Goal: Find specific fact

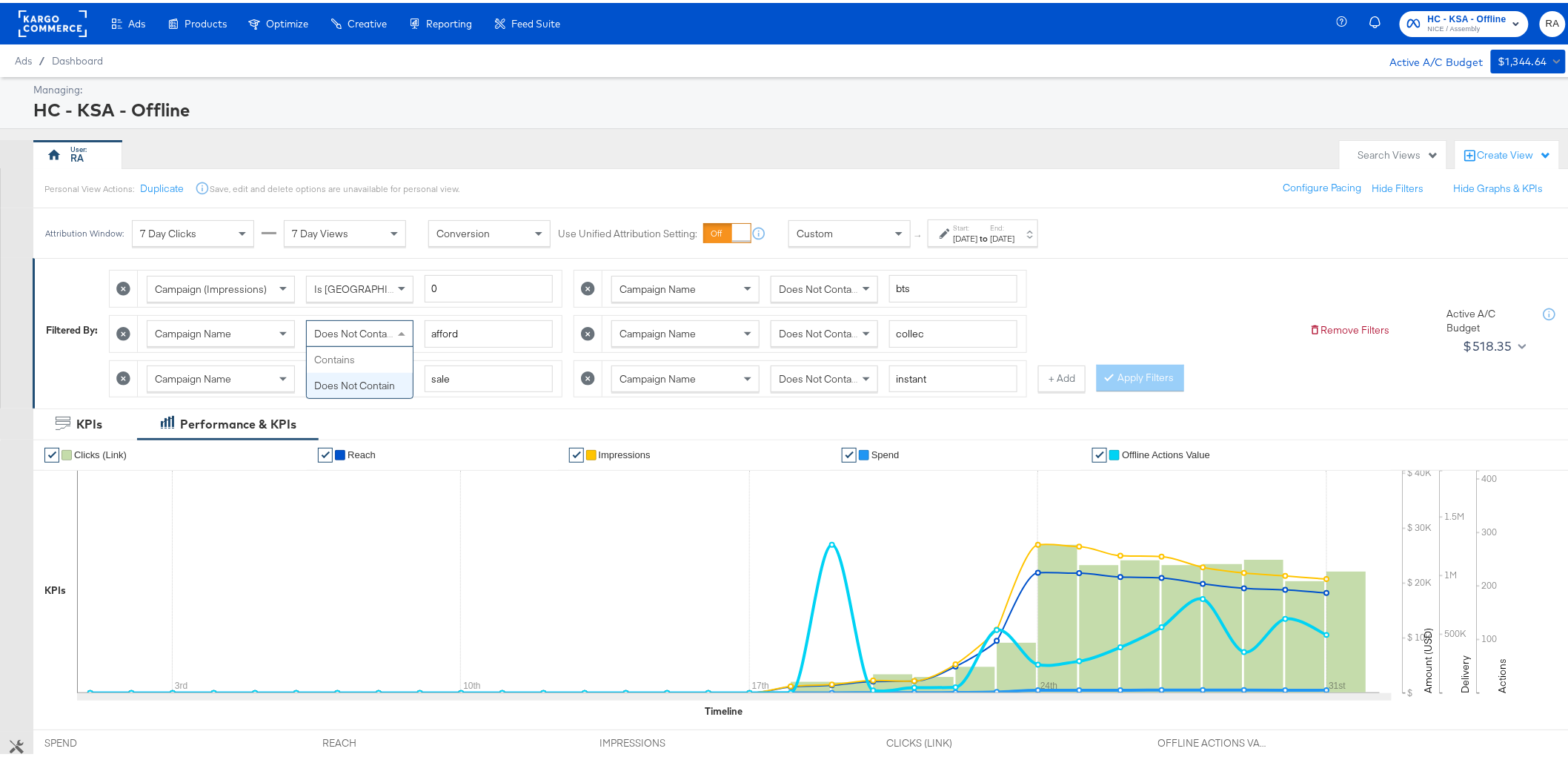
click at [364, 335] on span "Does Not Contain" at bounding box center [354, 330] width 81 height 13
click at [828, 382] on span "Does Not Contain" at bounding box center [819, 376] width 81 height 13
click at [819, 381] on div "Contains" at bounding box center [824, 375] width 106 height 25
click at [338, 370] on div "Contains" at bounding box center [360, 375] width 106 height 25
click at [354, 377] on span "Contains" at bounding box center [334, 376] width 41 height 13
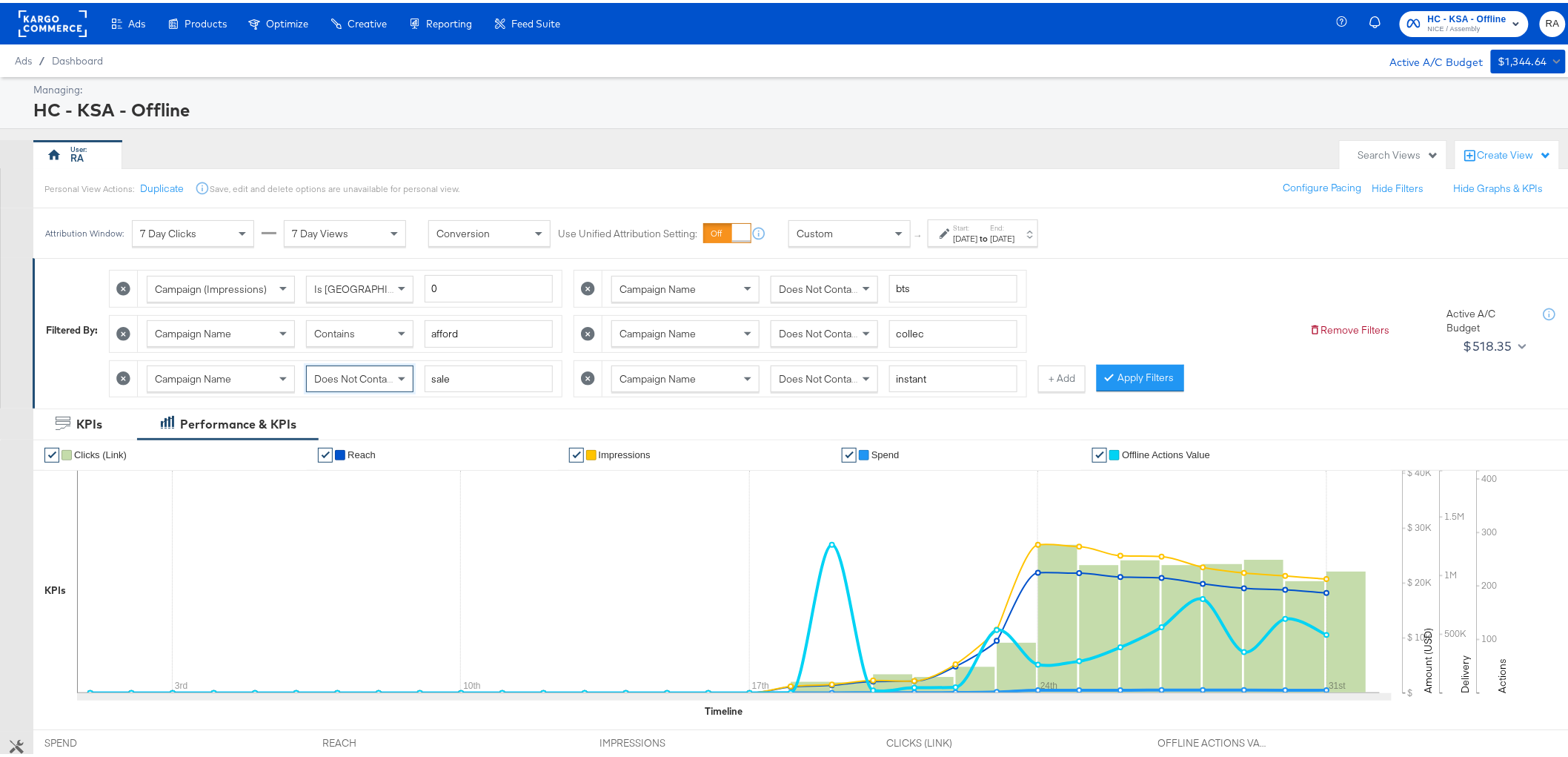
drag, startPoint x: 359, startPoint y: 427, endPoint x: 675, endPoint y: 399, distance: 317.2
click at [1128, 381] on button "Apply Filters" at bounding box center [1140, 375] width 87 height 27
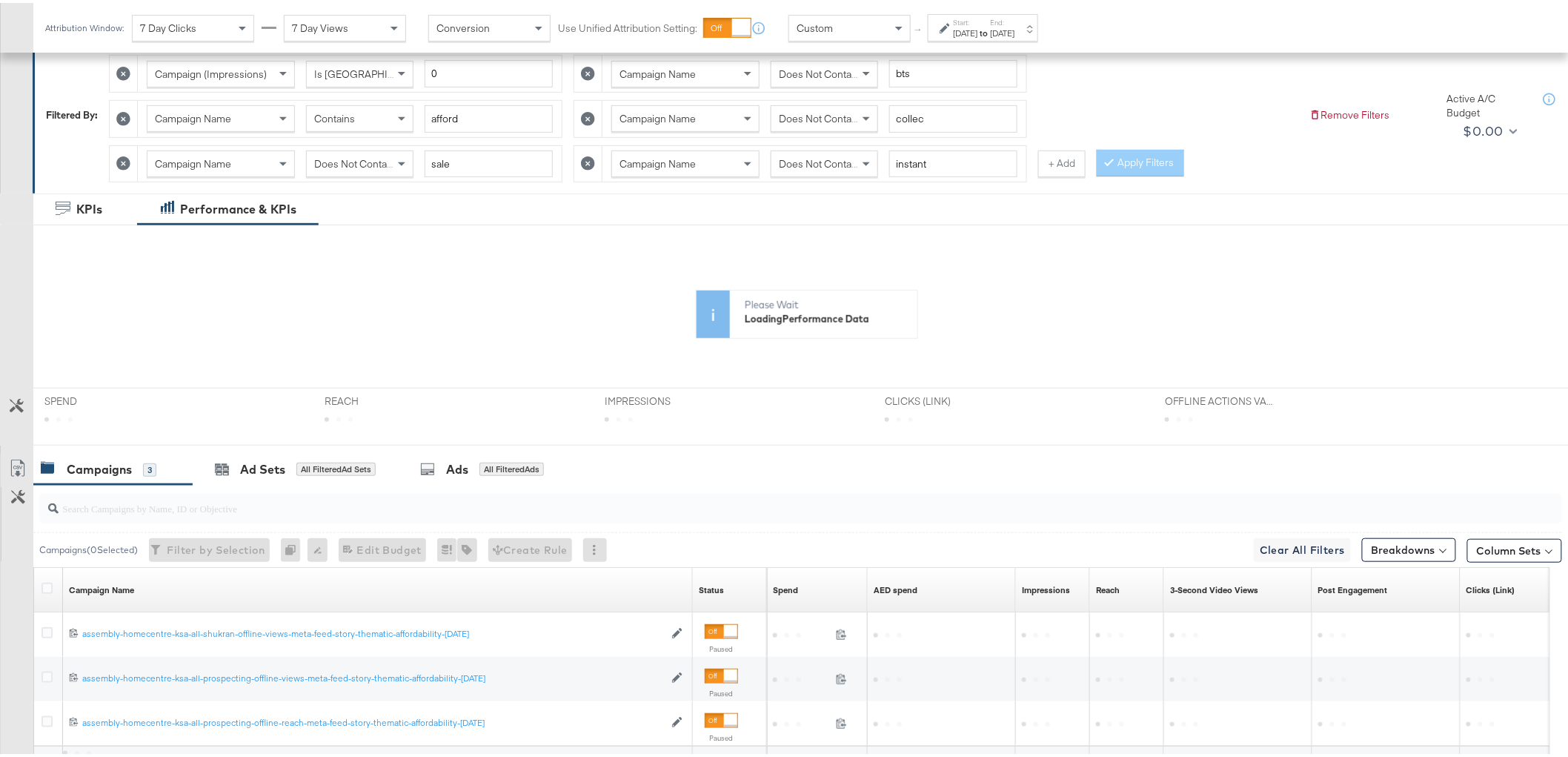
scroll to position [312, 0]
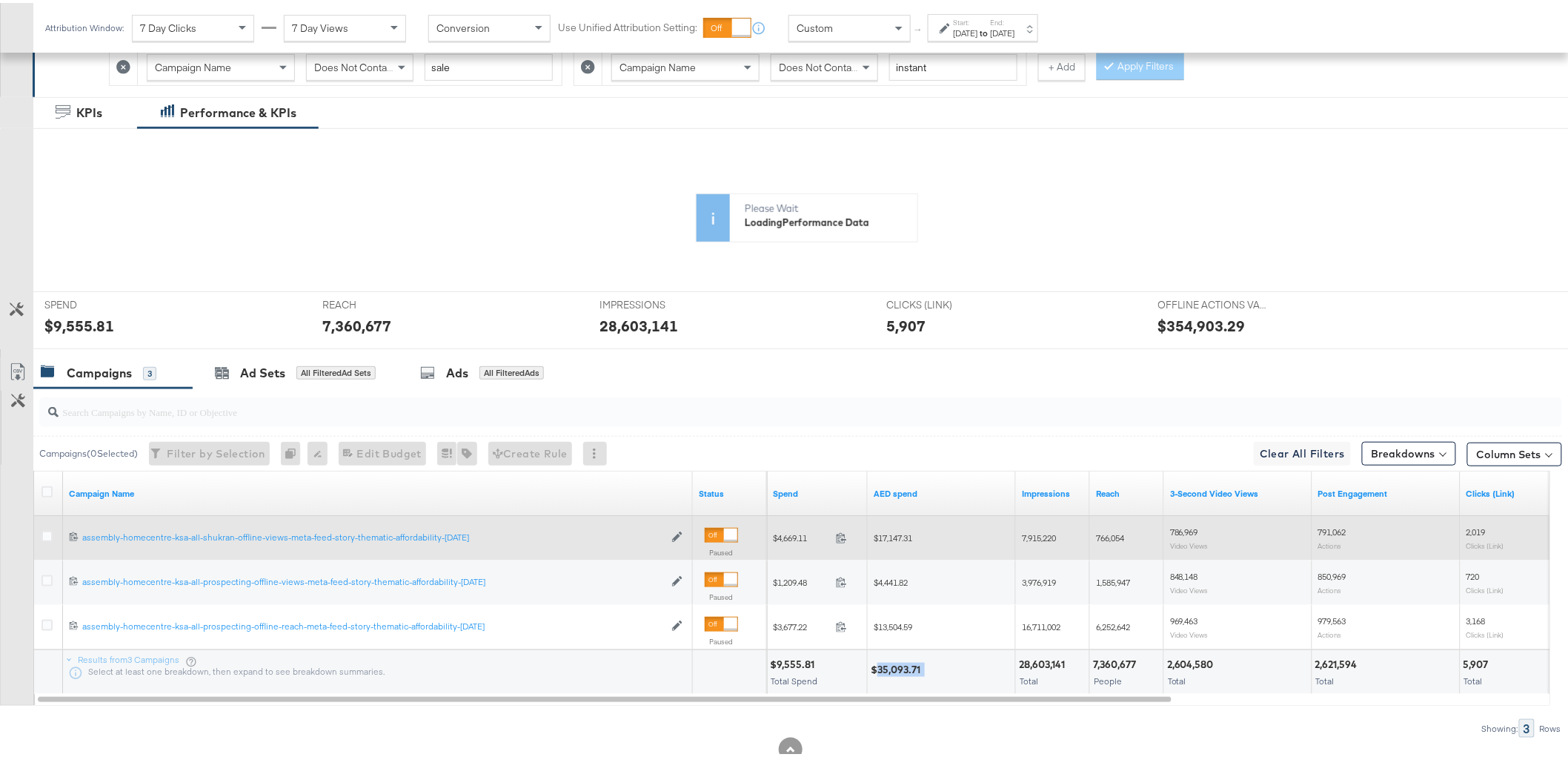
drag, startPoint x: 876, startPoint y: 666, endPoint x: 943, endPoint y: 672, distance: 67.3
click at [936, 672] on div "$35,093.71" at bounding box center [942, 666] width 142 height 14
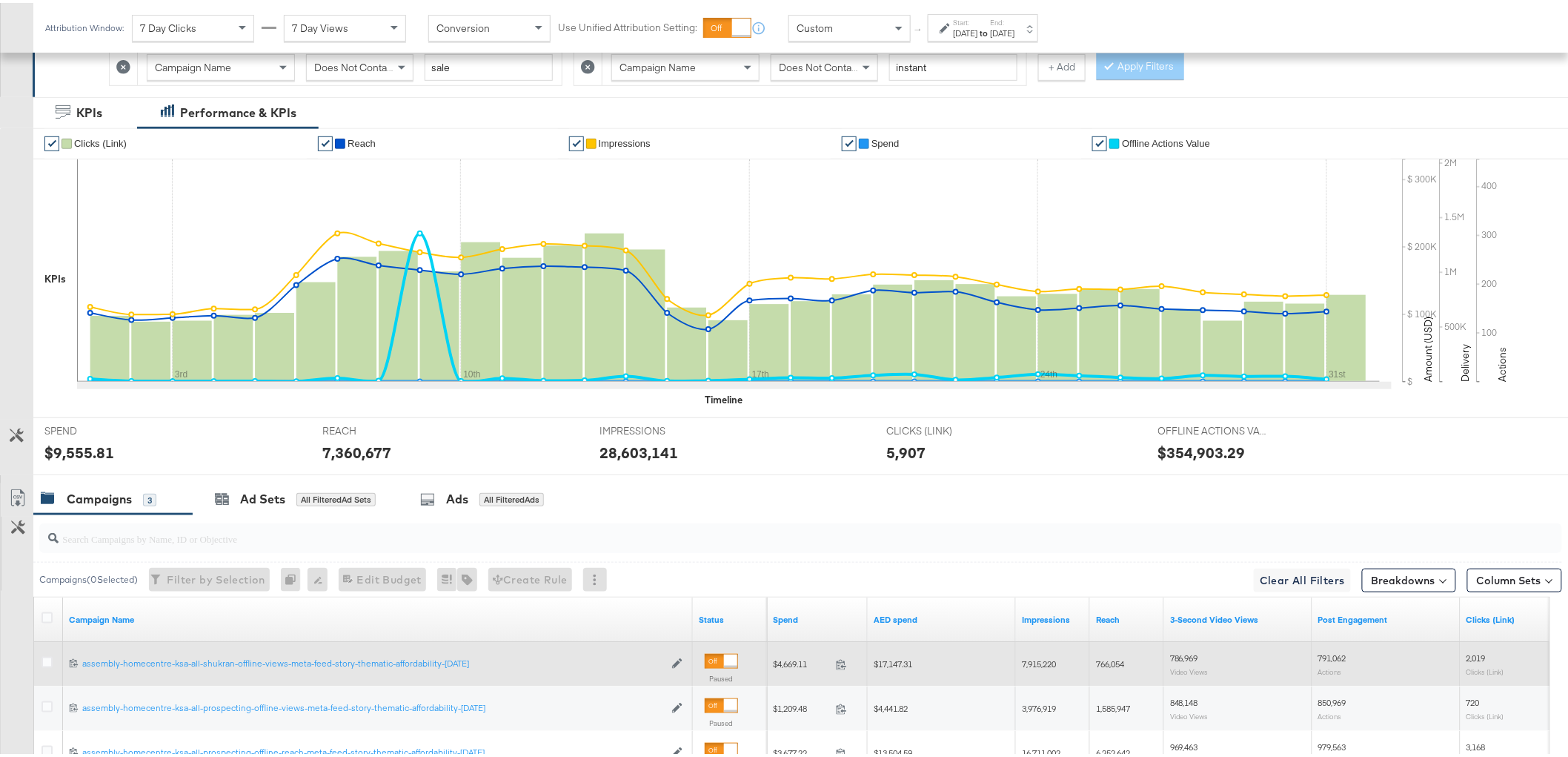
copy div "35,093.71"
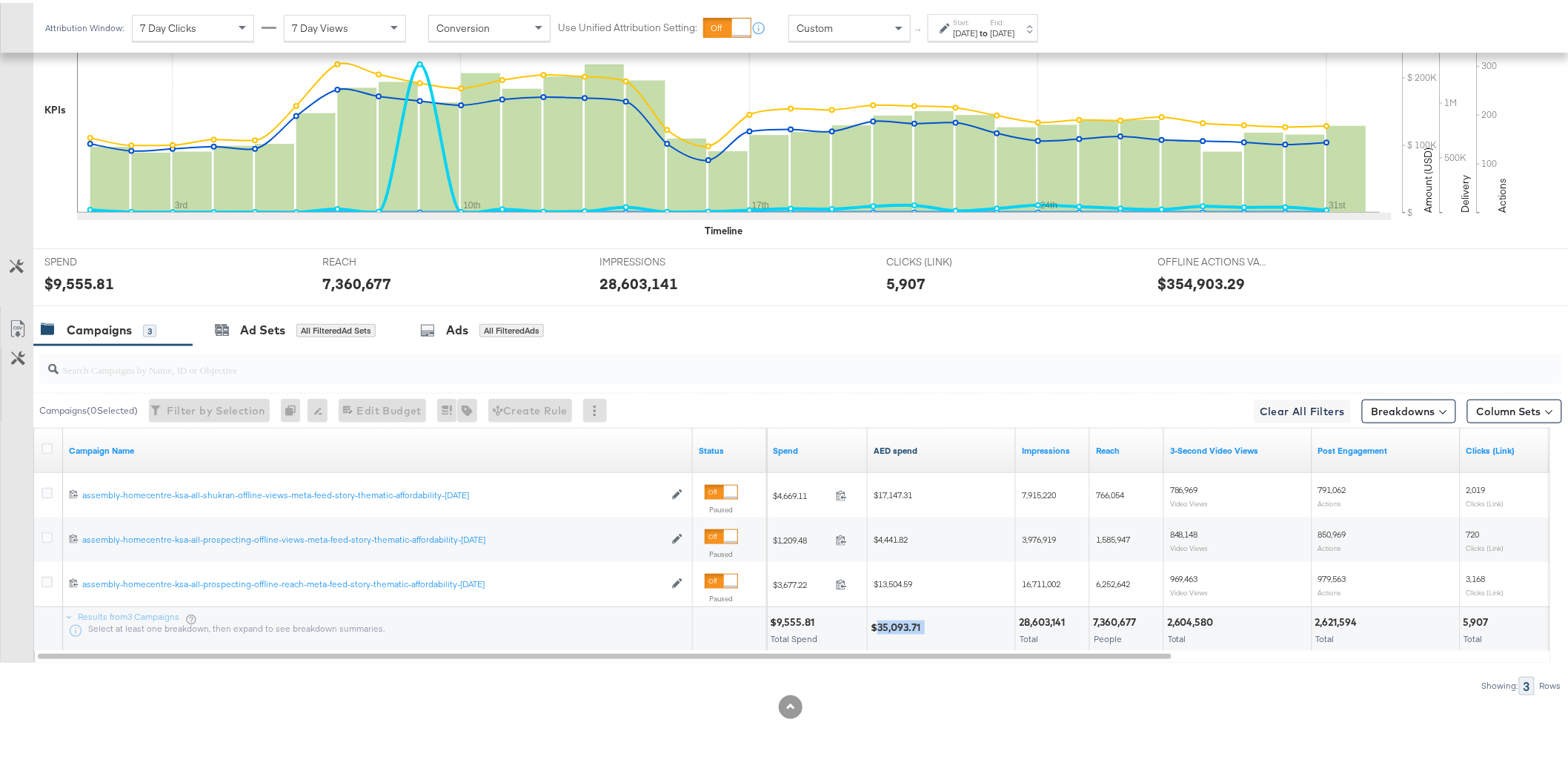
scroll to position [0, 0]
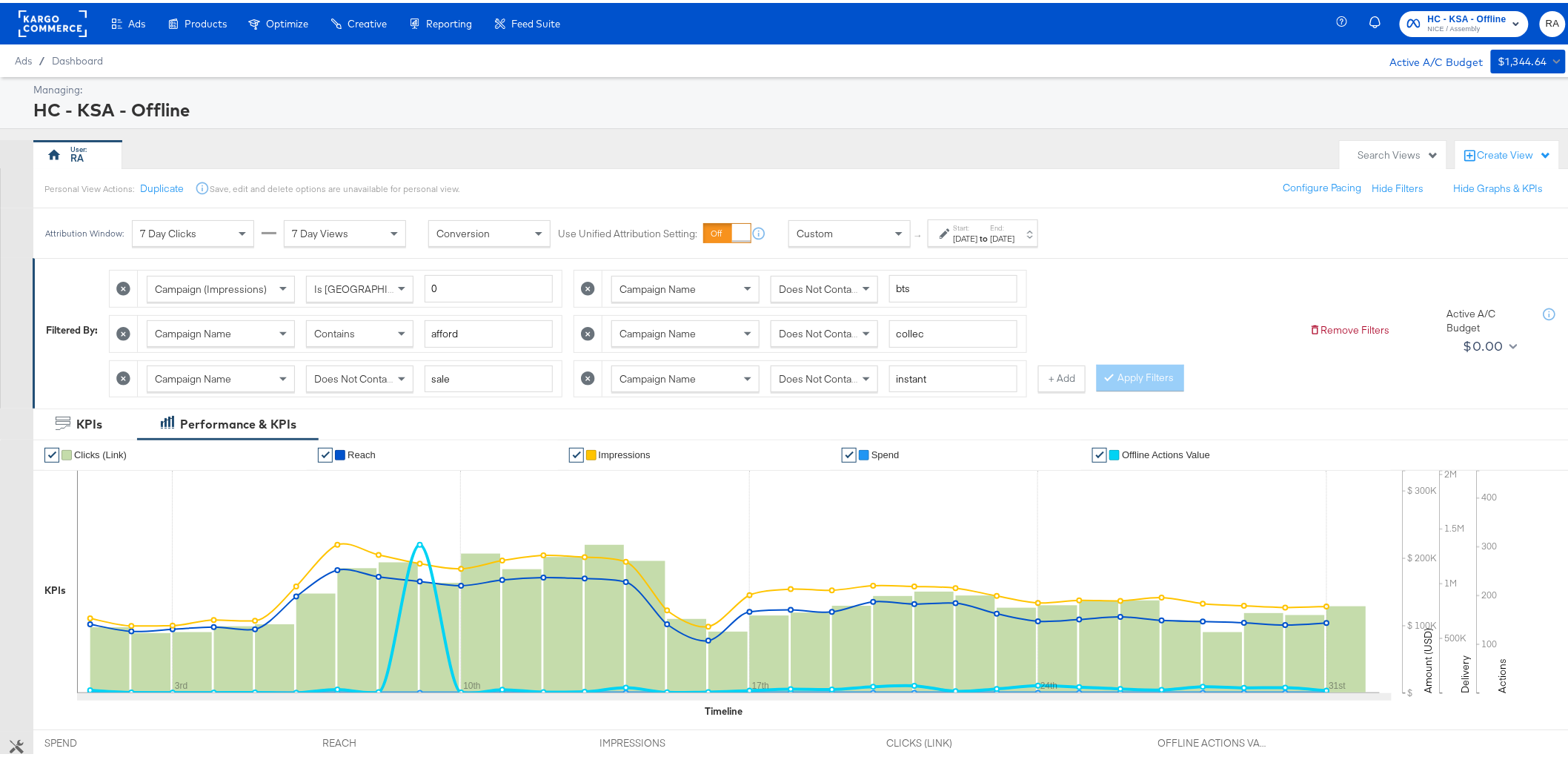
click at [819, 290] on span "Does Not Contain" at bounding box center [819, 286] width 81 height 13
click at [348, 372] on span "Does Not Contain" at bounding box center [354, 376] width 81 height 13
click at [359, 323] on div "Contains" at bounding box center [360, 330] width 106 height 25
click at [1128, 371] on button "Apply Filters" at bounding box center [1140, 375] width 87 height 27
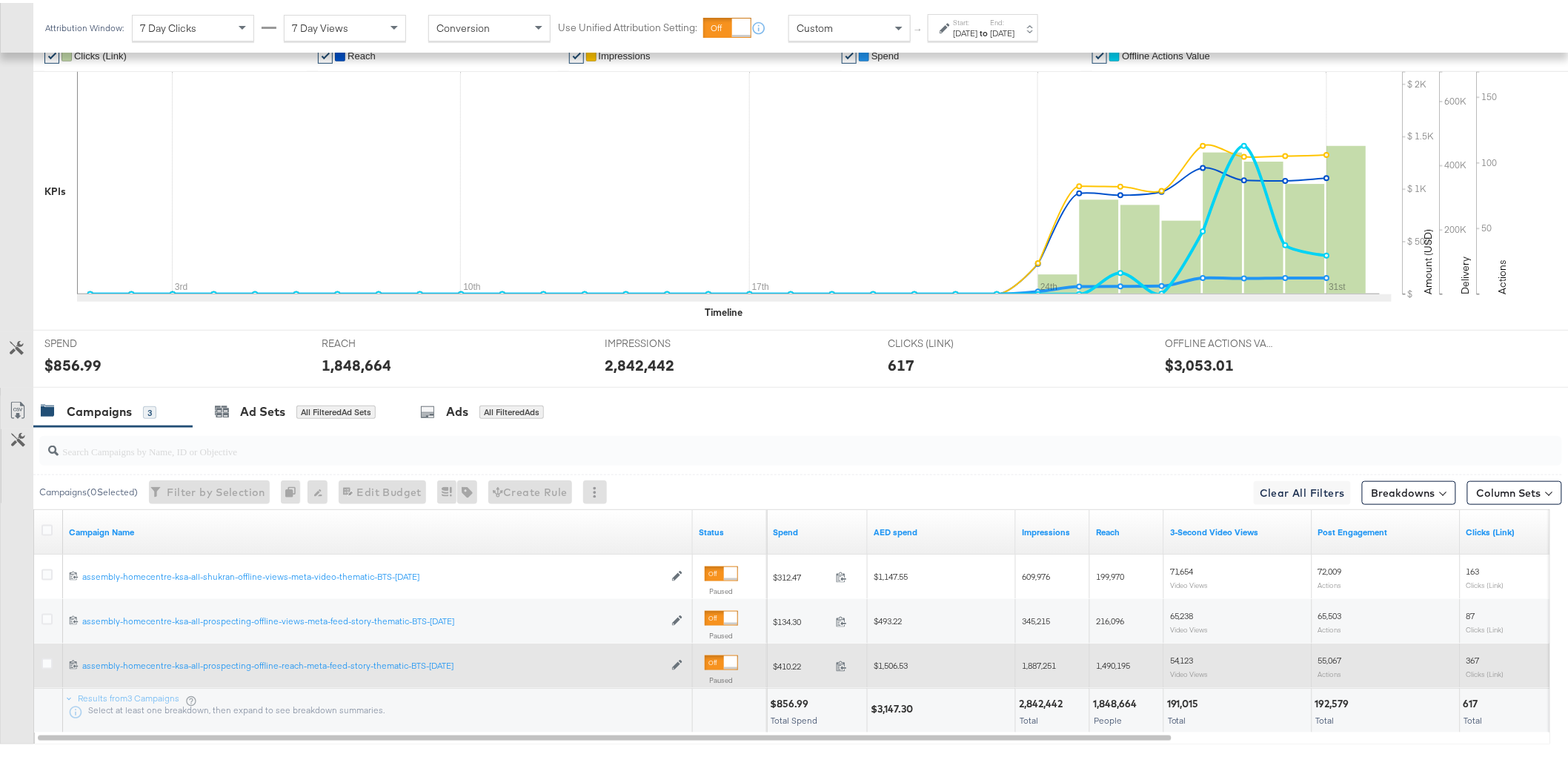
scroll to position [483, 0]
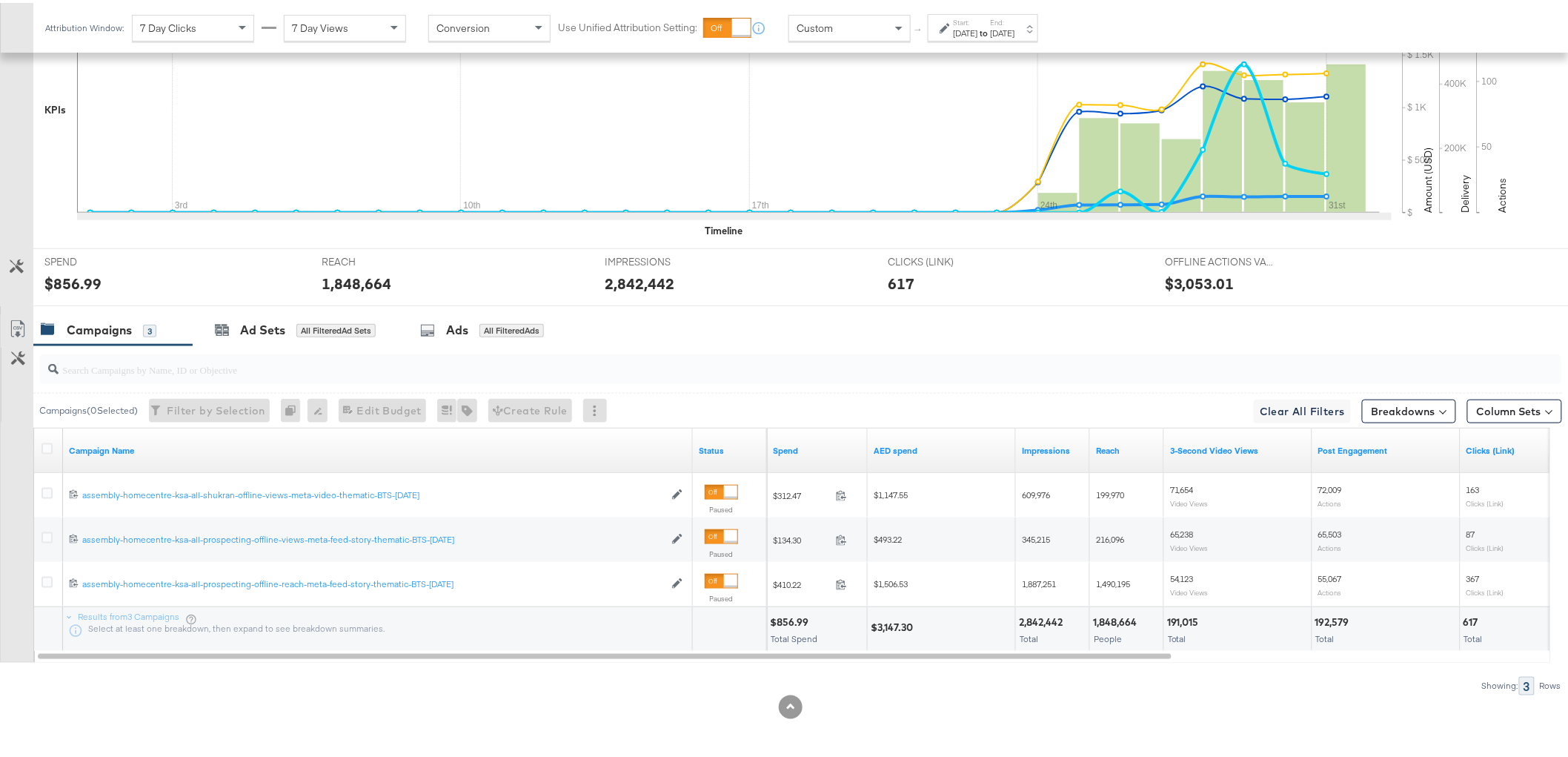
click at [900, 620] on div "$3,147.30" at bounding box center [894, 624] width 46 height 14
copy div "3,147.30"
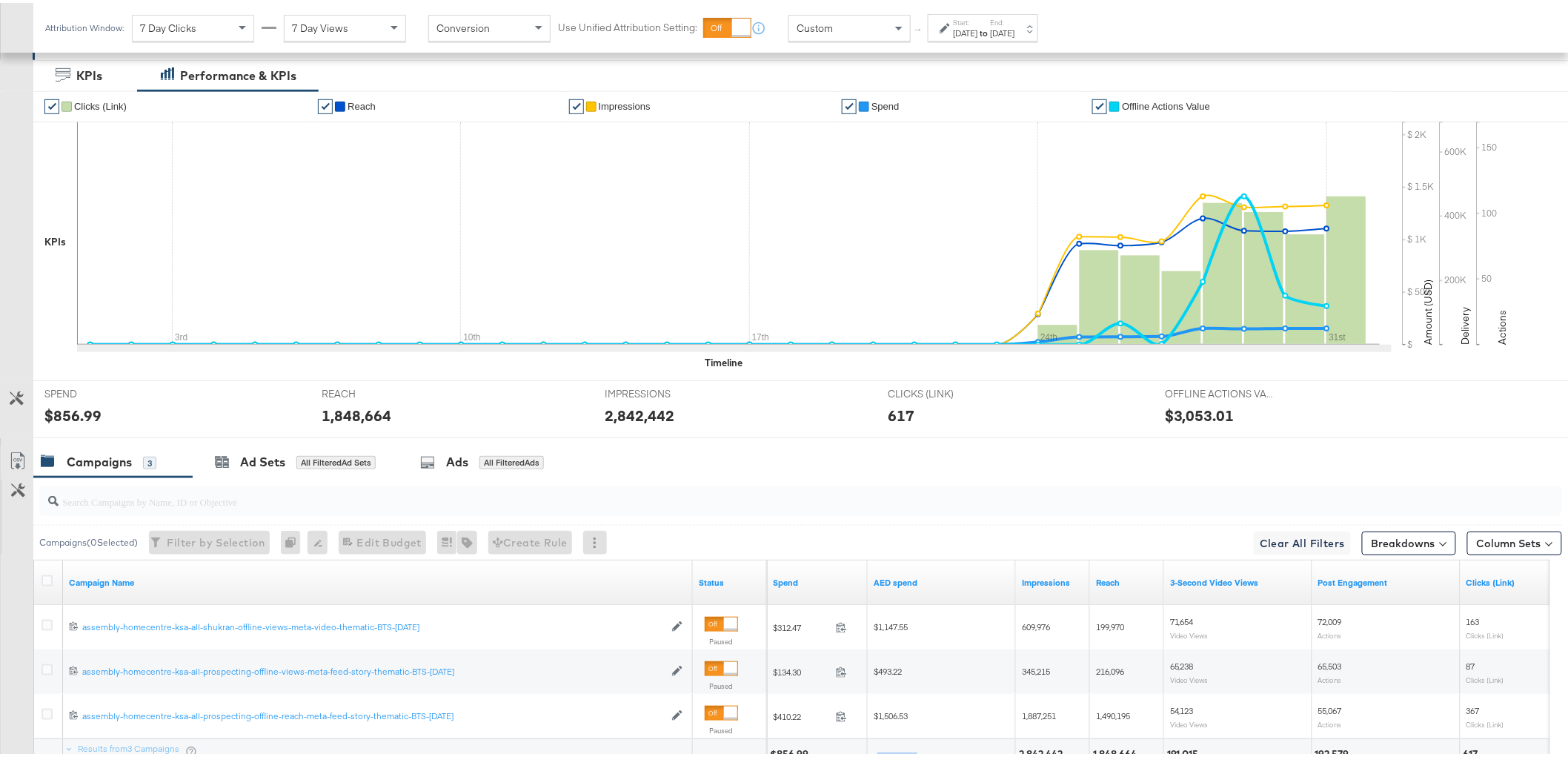
scroll to position [0, 0]
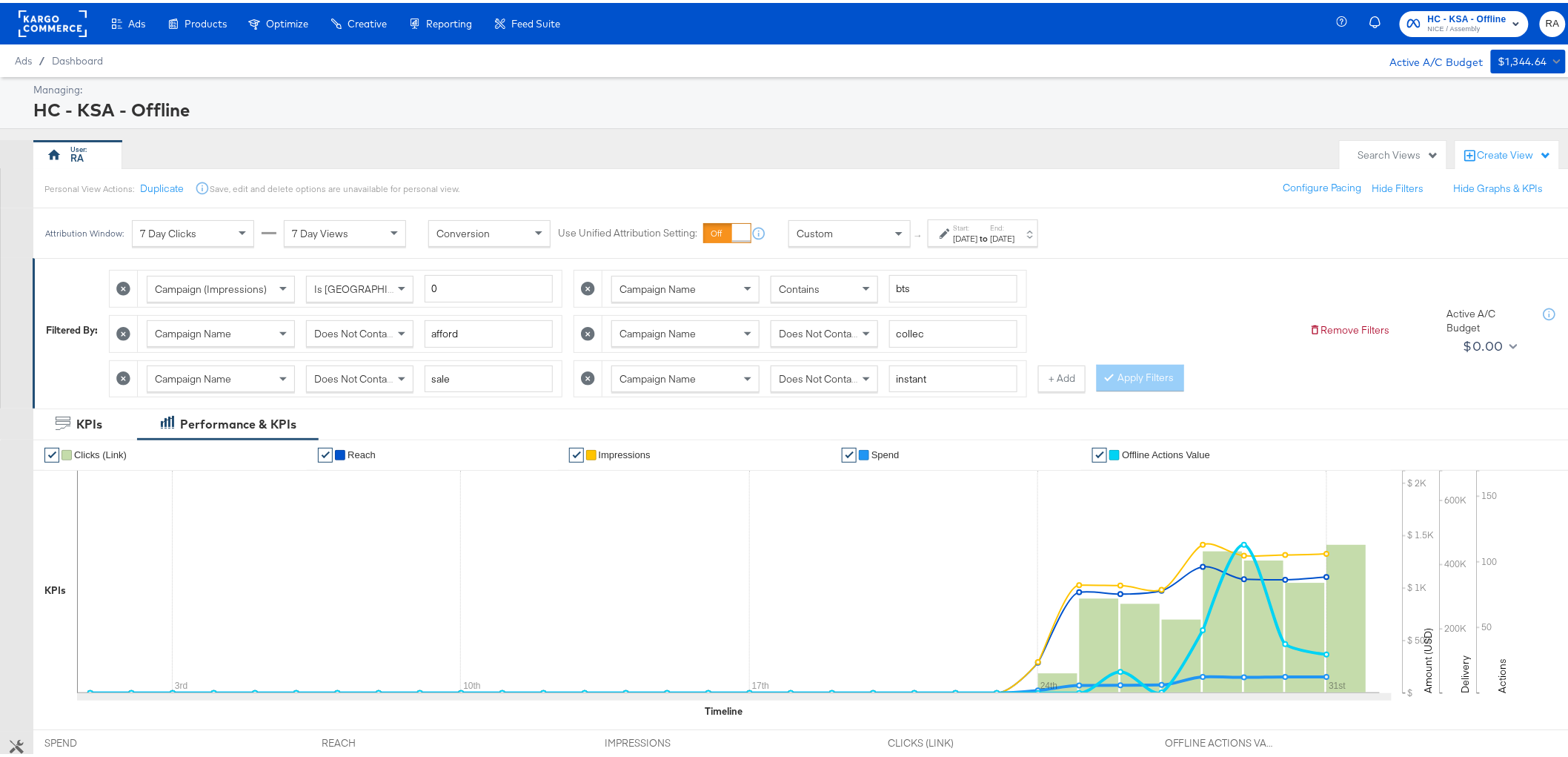
click at [801, 377] on span "Does Not Contain" at bounding box center [819, 376] width 81 height 13
click at [834, 290] on div "Contains" at bounding box center [824, 286] width 106 height 25
click at [1128, 374] on button "Apply Filters" at bounding box center [1140, 375] width 87 height 27
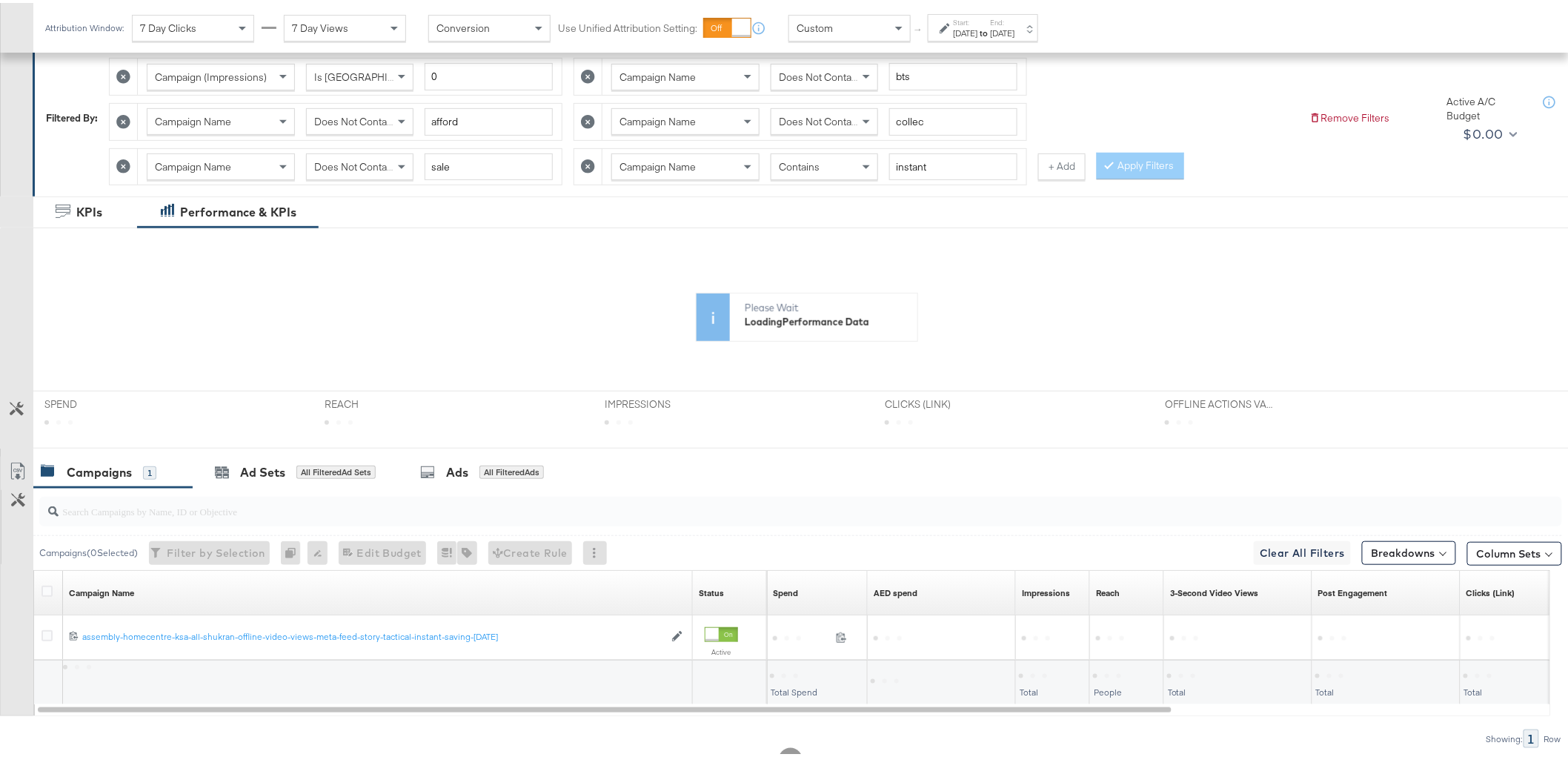
scroll to position [267, 0]
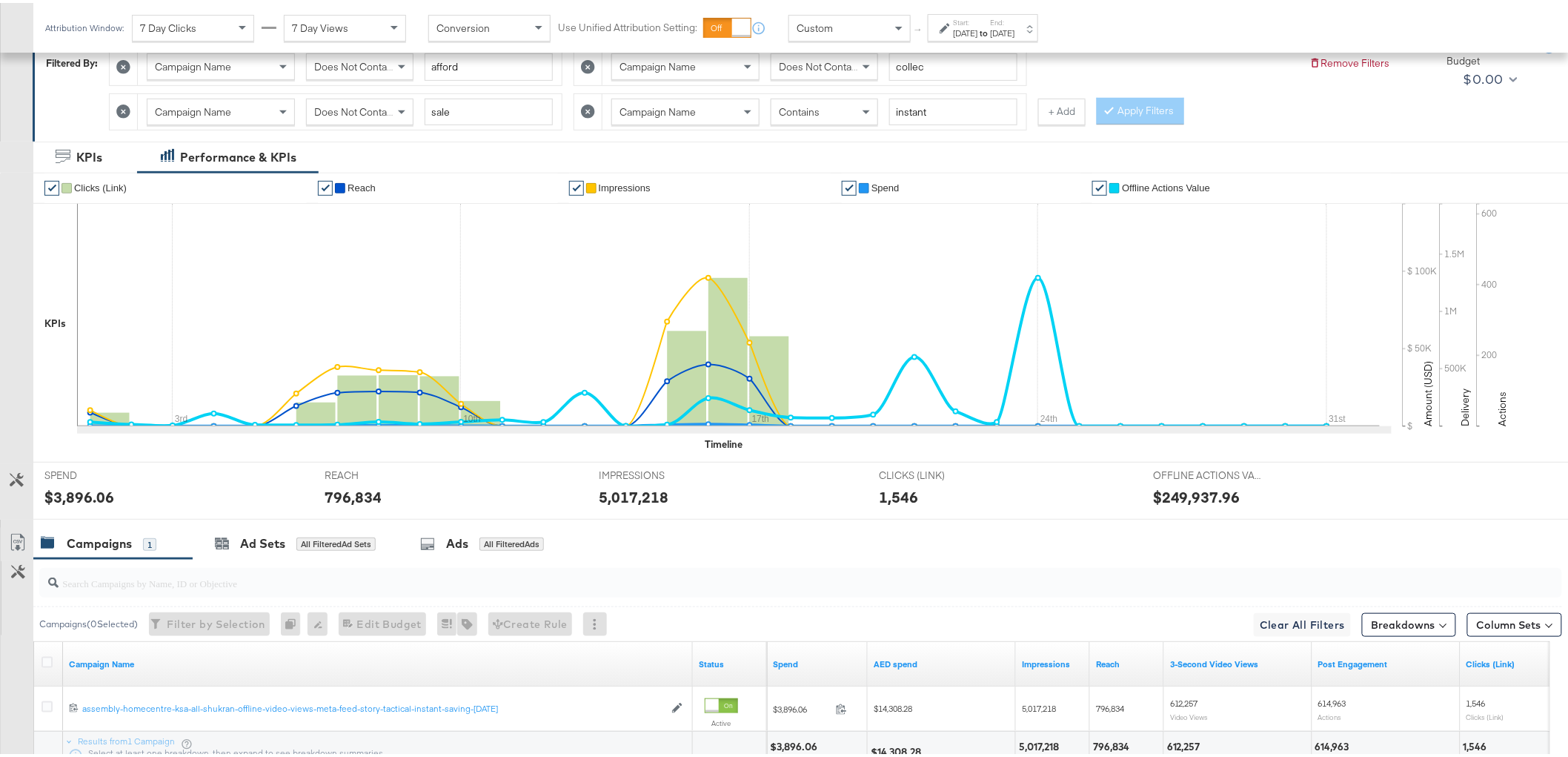
click at [908, 622] on div "Campaigns ( 0 Selected) Filter by Selection Filter 0 campaigns 0 Rename 0 campa…" at bounding box center [781, 686] width 1562 height 260
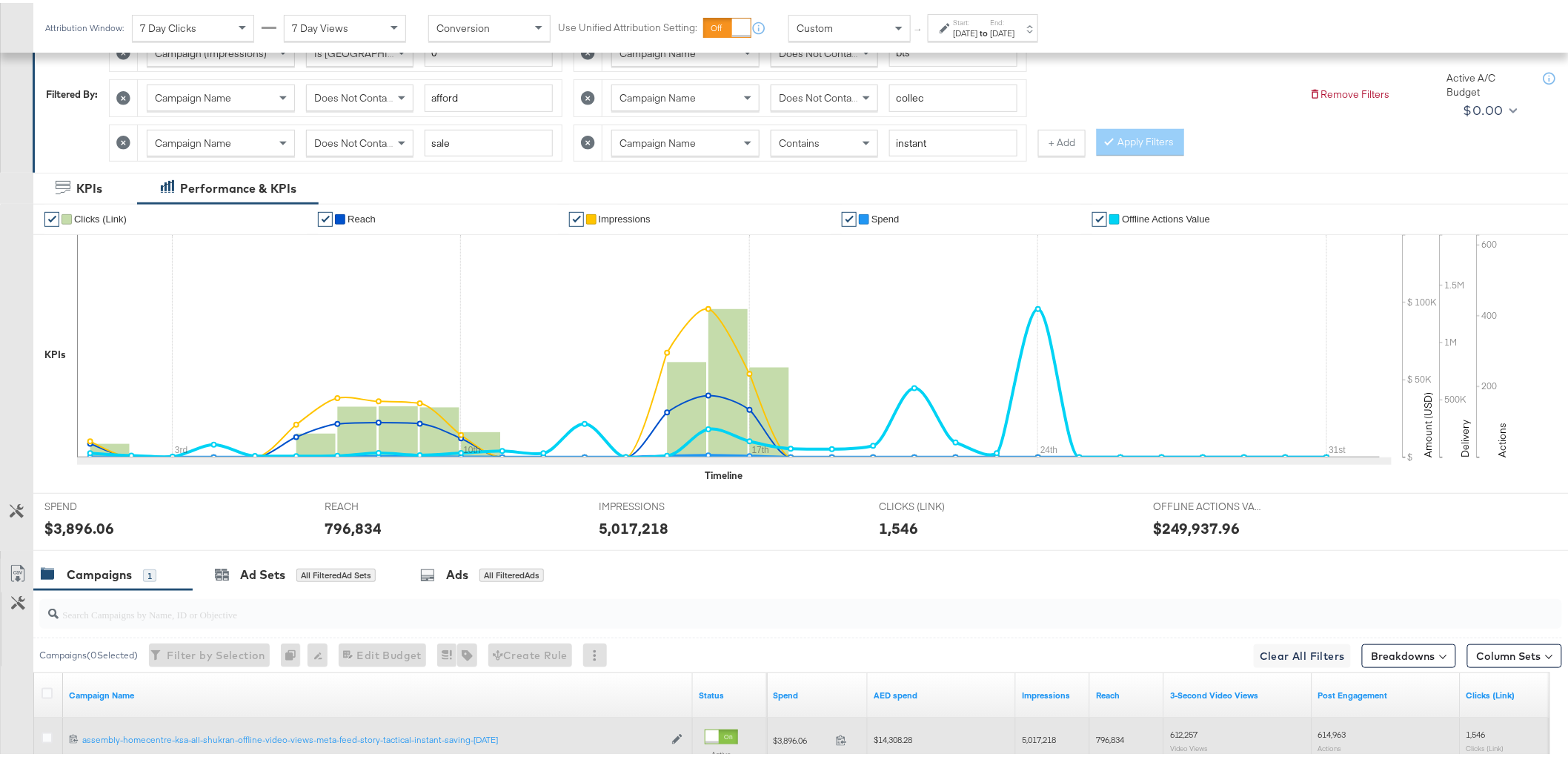
scroll to position [394, 0]
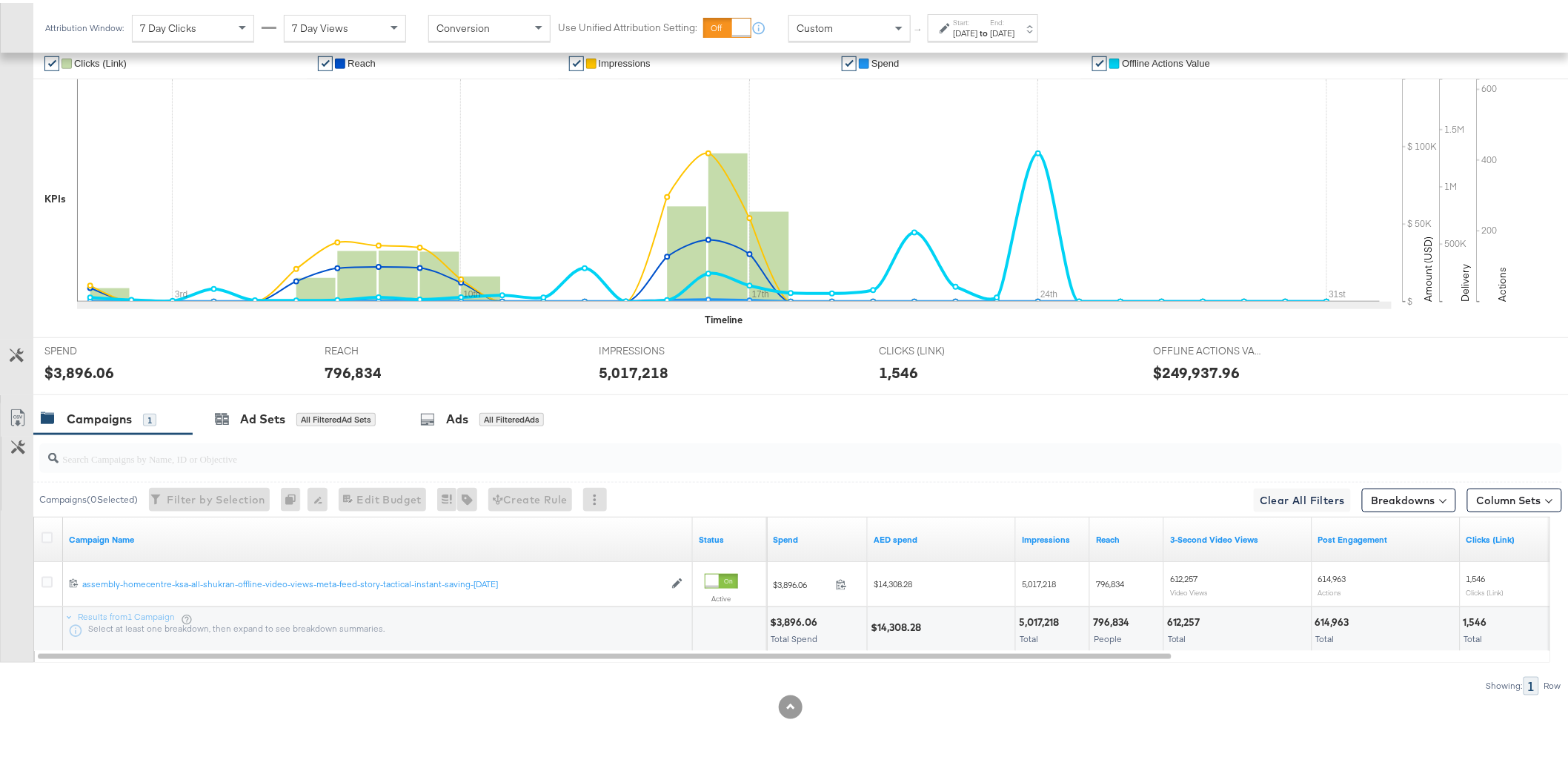
click at [908, 624] on div "$14,308.28" at bounding box center [898, 624] width 55 height 14
click at [908, 623] on div "$14,308.28" at bounding box center [898, 624] width 55 height 14
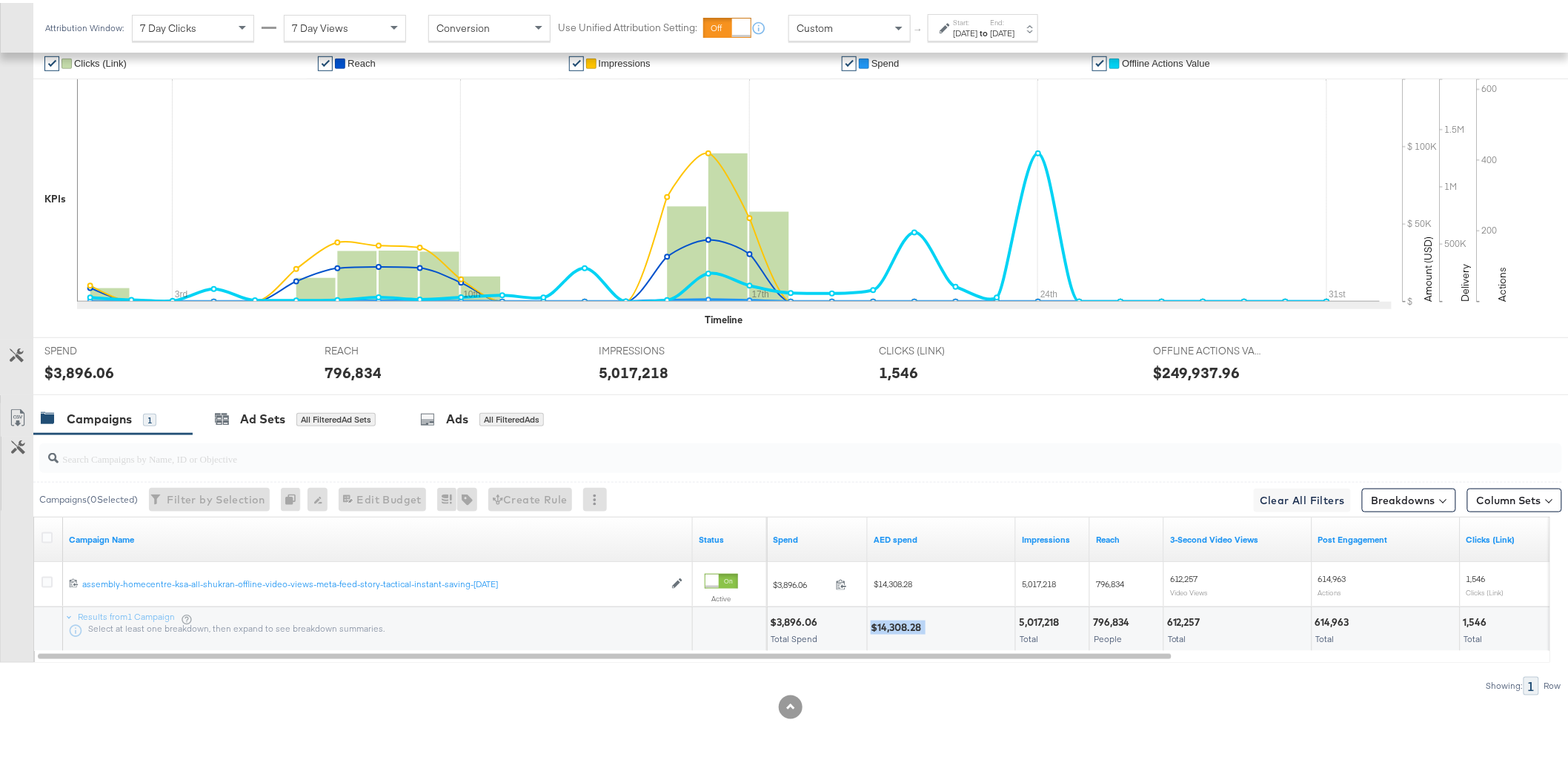
click at [908, 623] on div "$14,308.28" at bounding box center [898, 624] width 55 height 14
click at [906, 623] on div "$14,308.28" at bounding box center [898, 624] width 55 height 14
click at [892, 622] on div "$14,308.28" at bounding box center [898, 624] width 55 height 14
click at [900, 622] on div "$14,308.28" at bounding box center [898, 624] width 55 height 14
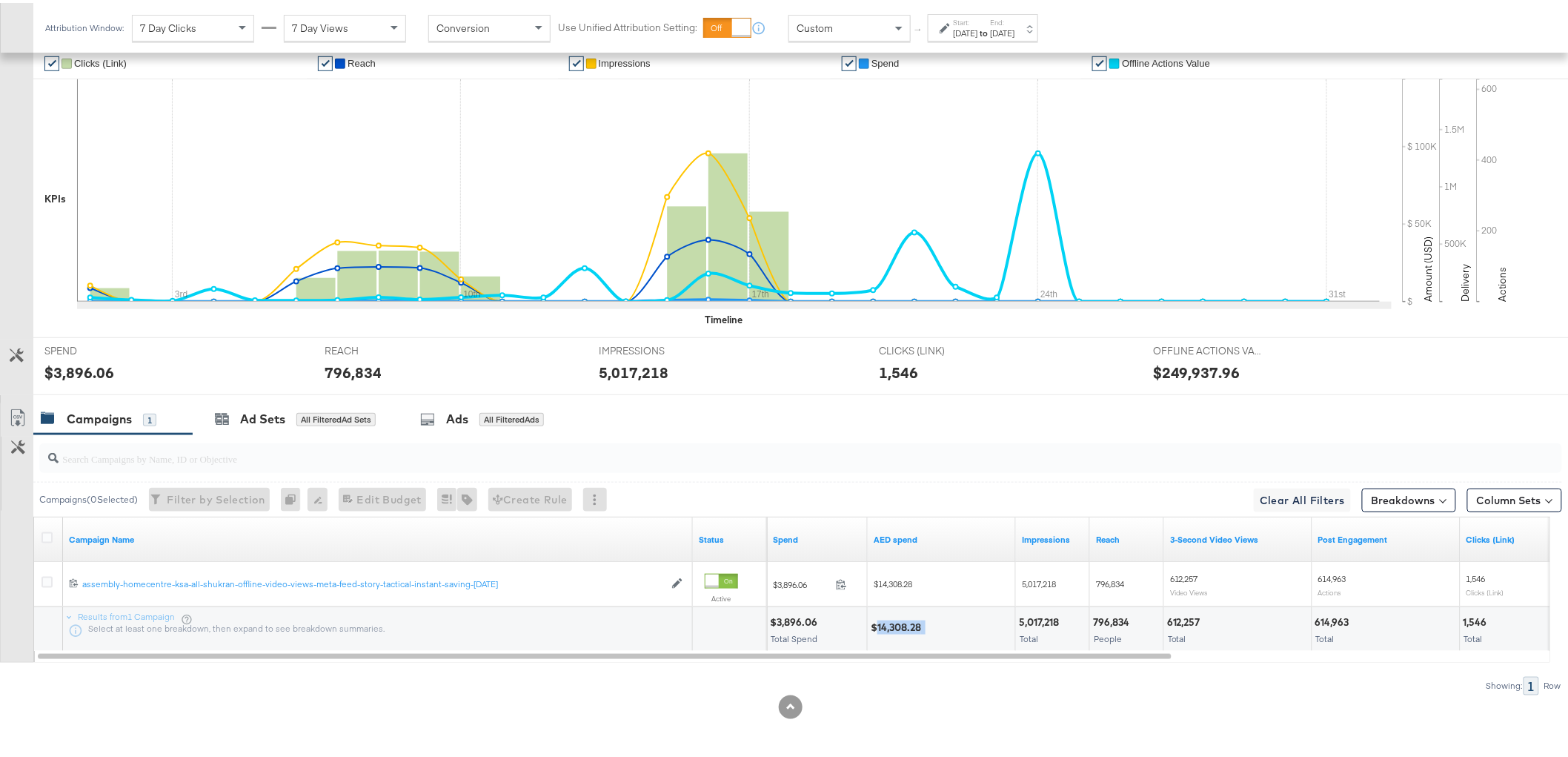
click at [900, 622] on div "$14,308.28" at bounding box center [898, 624] width 55 height 14
copy div "14,308.28"
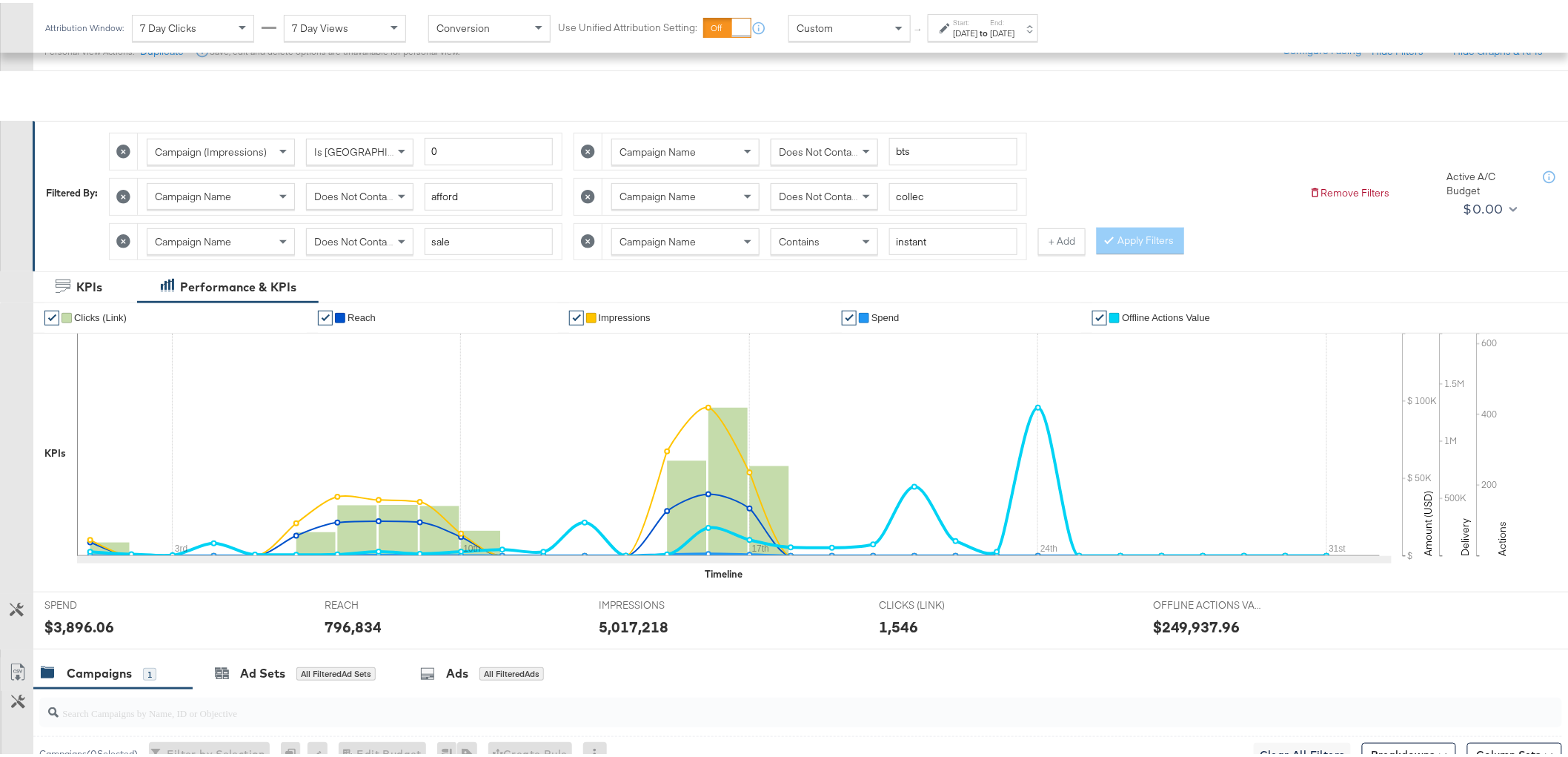
scroll to position [0, 0]
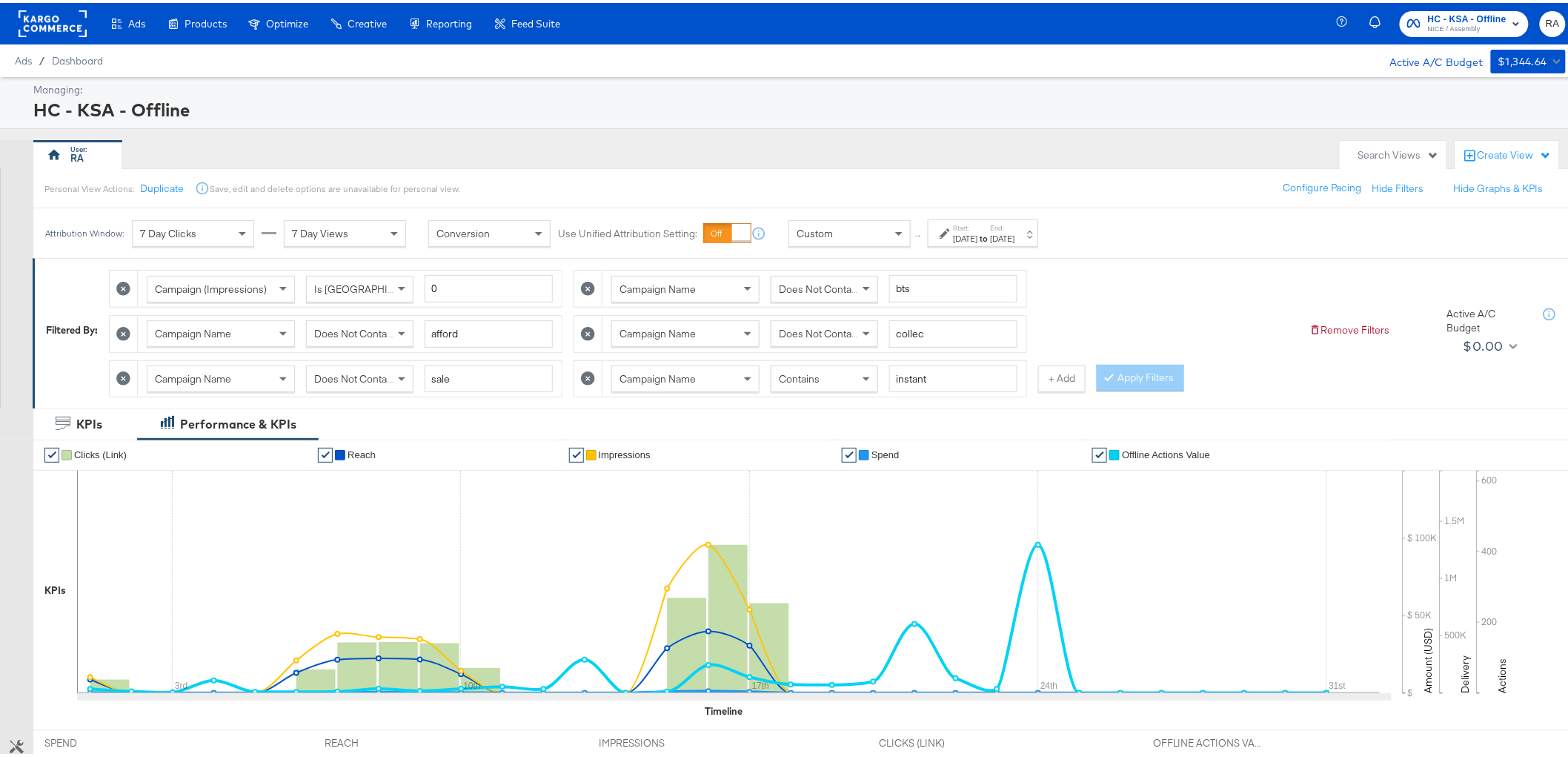
click at [369, 380] on span "Does Not Contain" at bounding box center [354, 376] width 81 height 13
click at [855, 376] on div "Contains" at bounding box center [824, 375] width 106 height 25
click at [1117, 366] on button "Apply Filters" at bounding box center [1140, 375] width 87 height 27
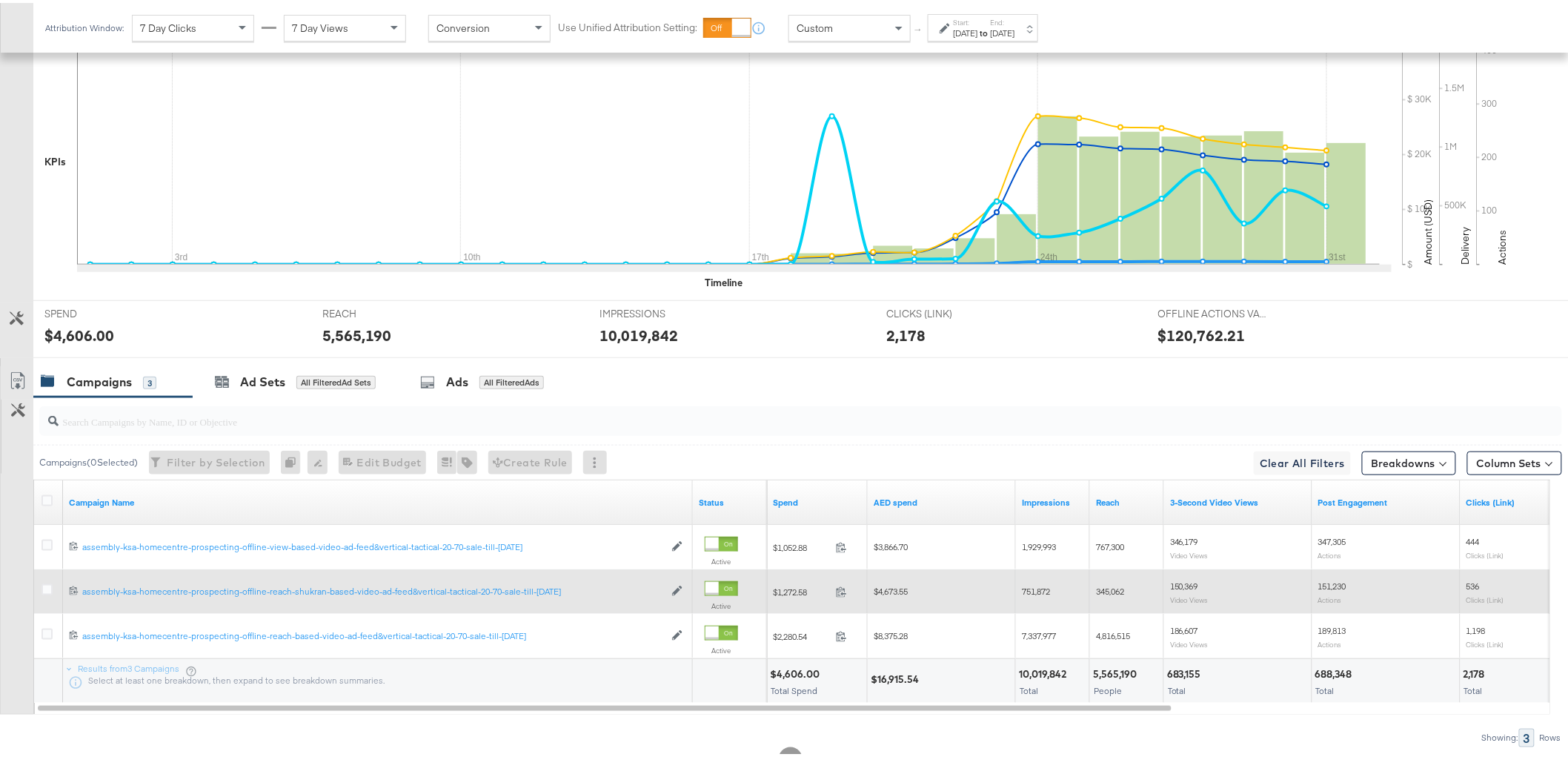
scroll to position [483, 0]
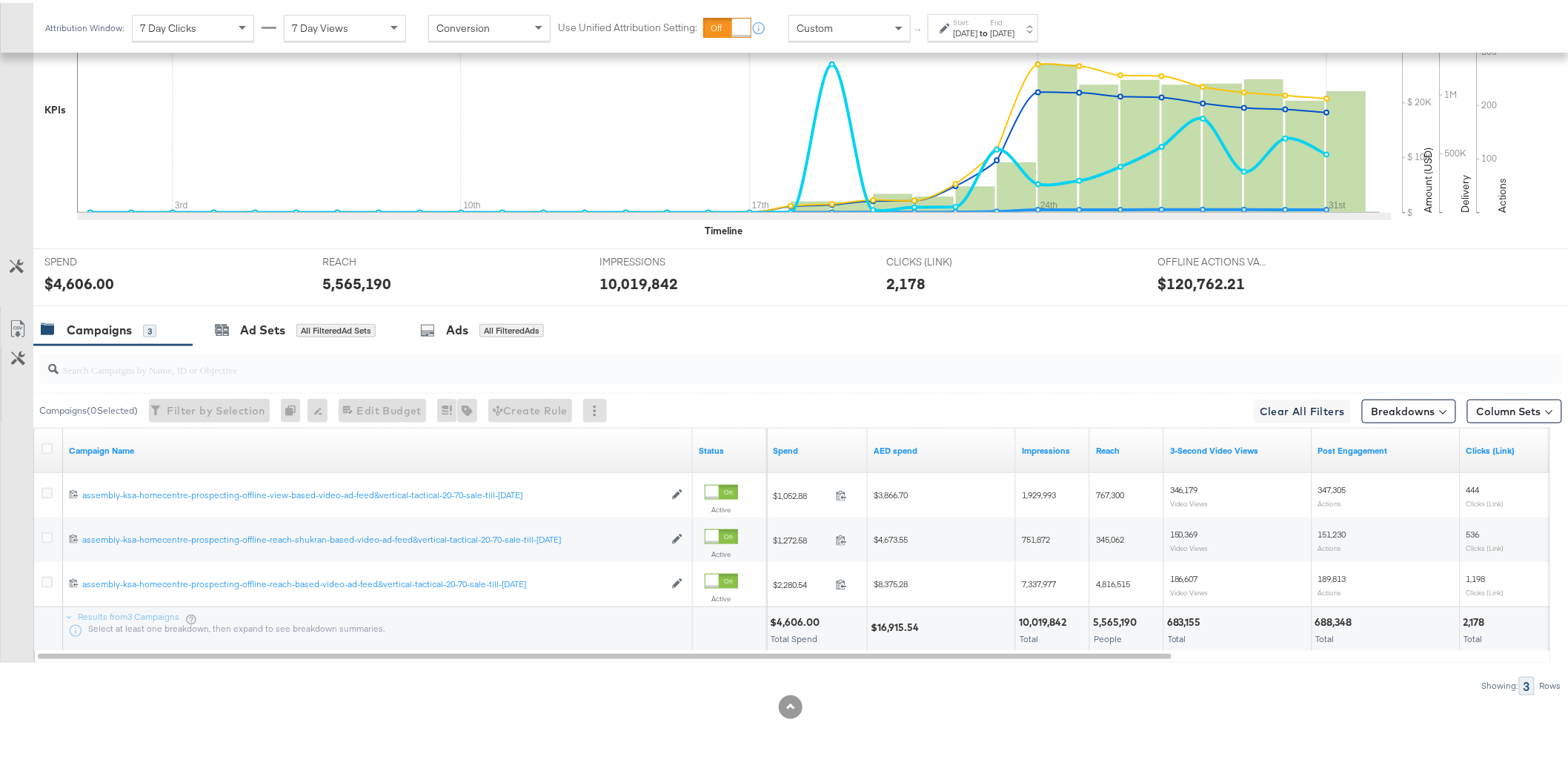
click at [895, 627] on div "$16,915.54" at bounding box center [897, 624] width 53 height 14
copy div "16,915.54"
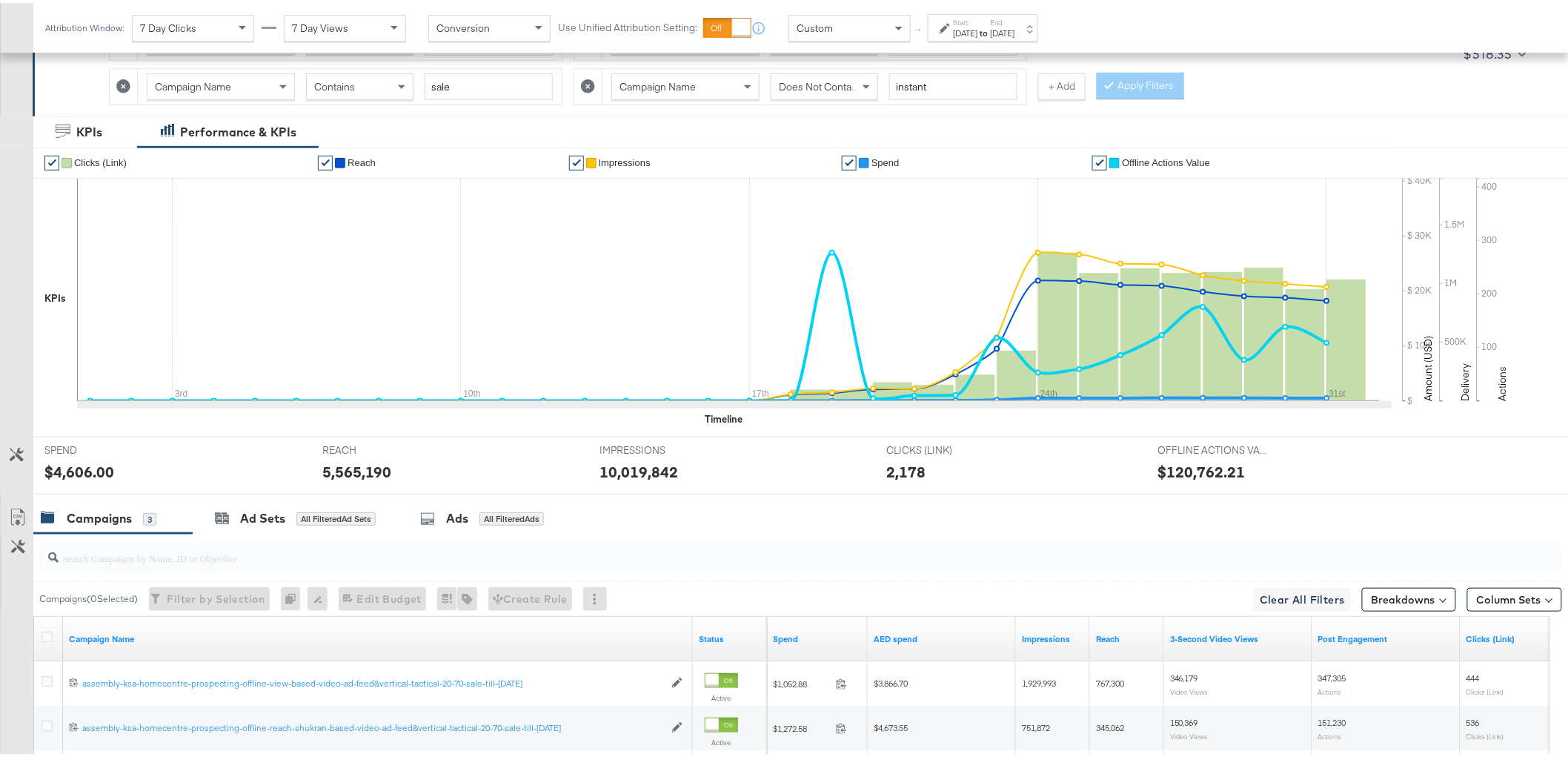
scroll to position [0, 0]
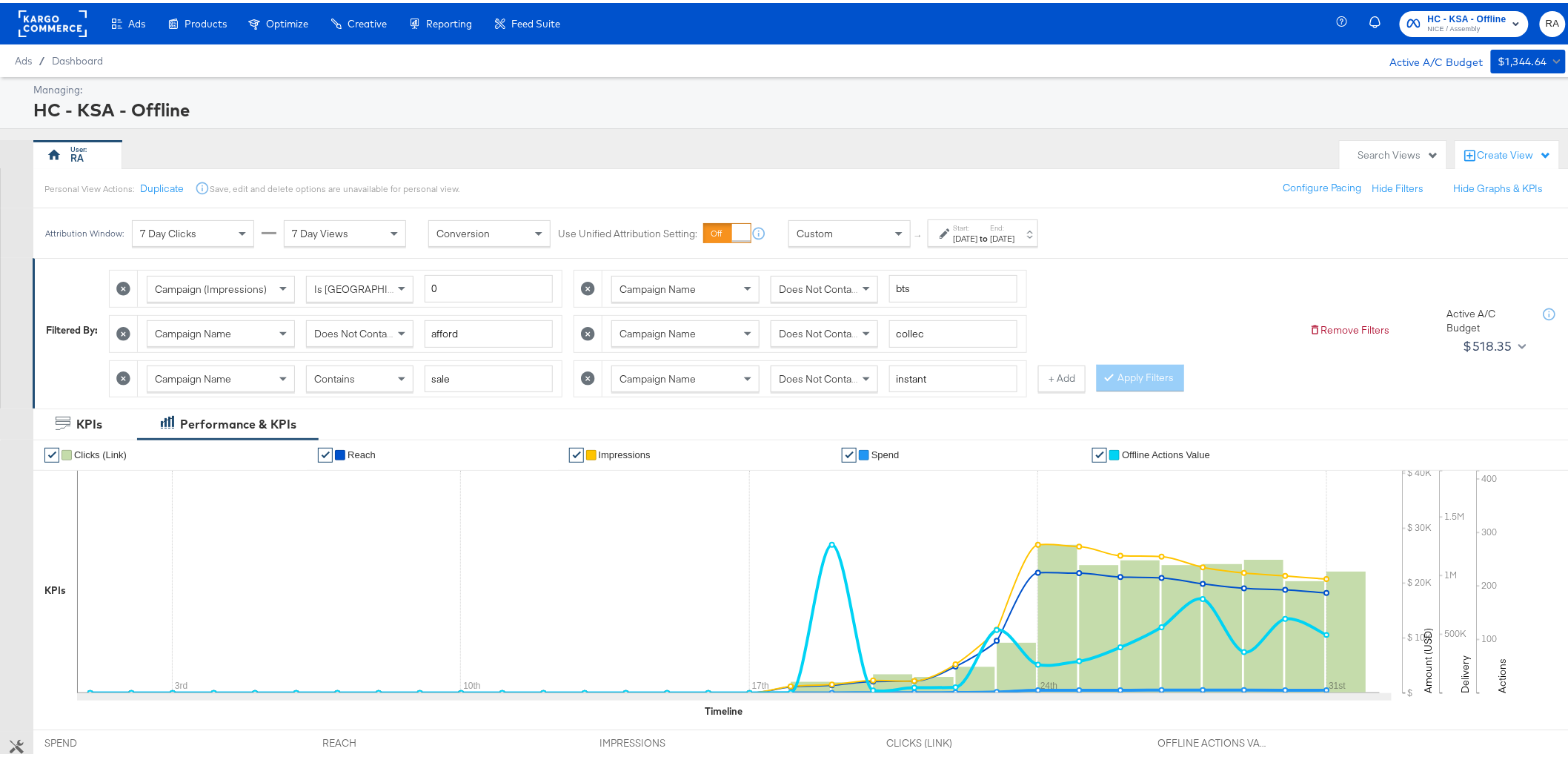
click at [819, 347] on div "Campaign Name Does Not Contain collec" at bounding box center [815, 331] width 424 height 37
click at [824, 337] on span "Does Not Contain" at bounding box center [819, 330] width 81 height 13
click at [360, 337] on span "Does Not Contain" at bounding box center [354, 330] width 81 height 13
click at [371, 329] on span "Does Not Contain" at bounding box center [354, 330] width 81 height 13
click at [394, 327] on span "Does Not Contain" at bounding box center [354, 330] width 81 height 13
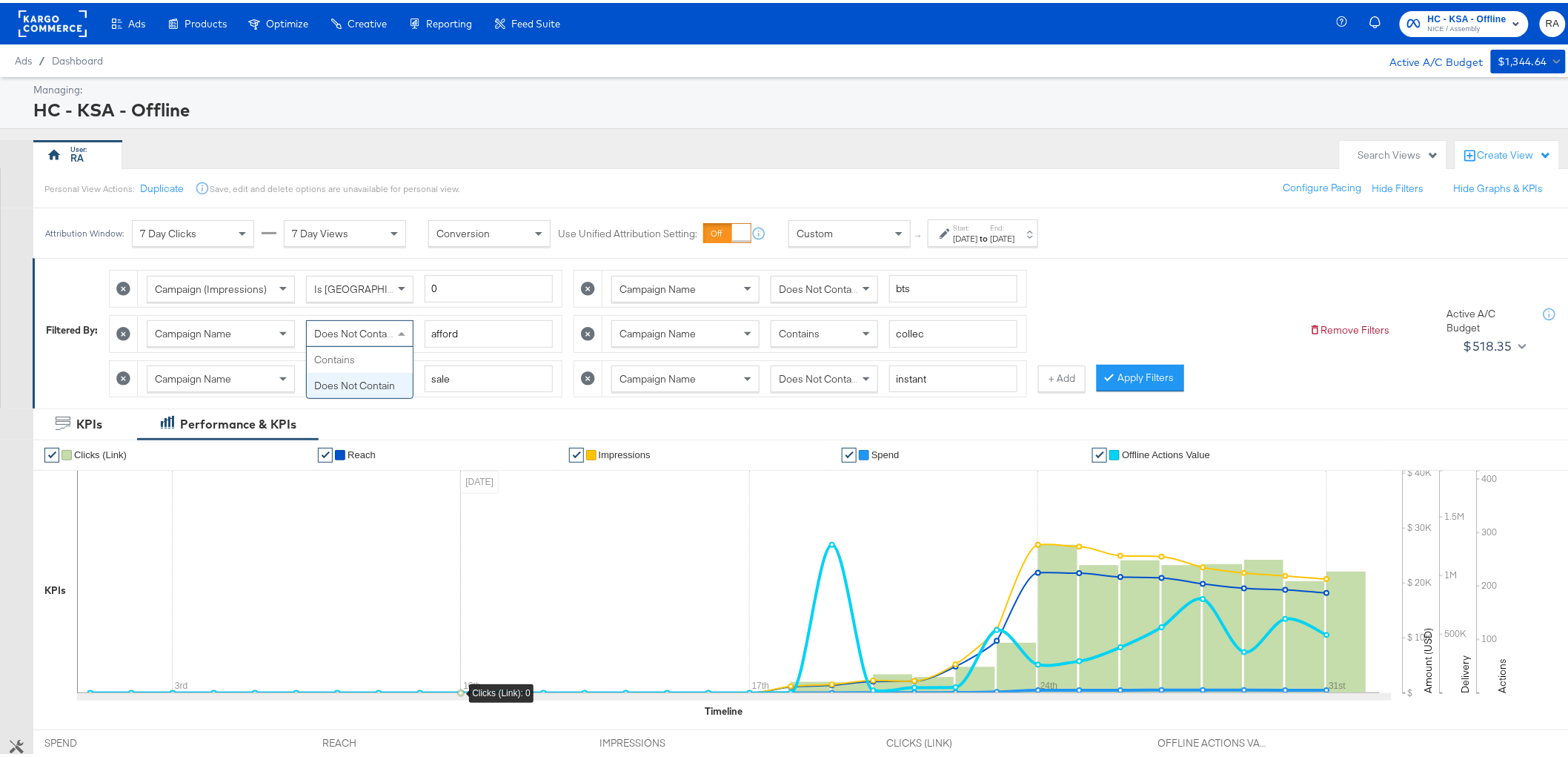
click at [444, 485] on icon at bounding box center [729, 579] width 1303 height 223
click at [377, 378] on div "Contains" at bounding box center [360, 375] width 106 height 25
drag, startPoint x: 1155, startPoint y: 366, endPoint x: 1120, endPoint y: 401, distance: 49.5
click at [1155, 365] on button "Apply Filters" at bounding box center [1140, 375] width 87 height 27
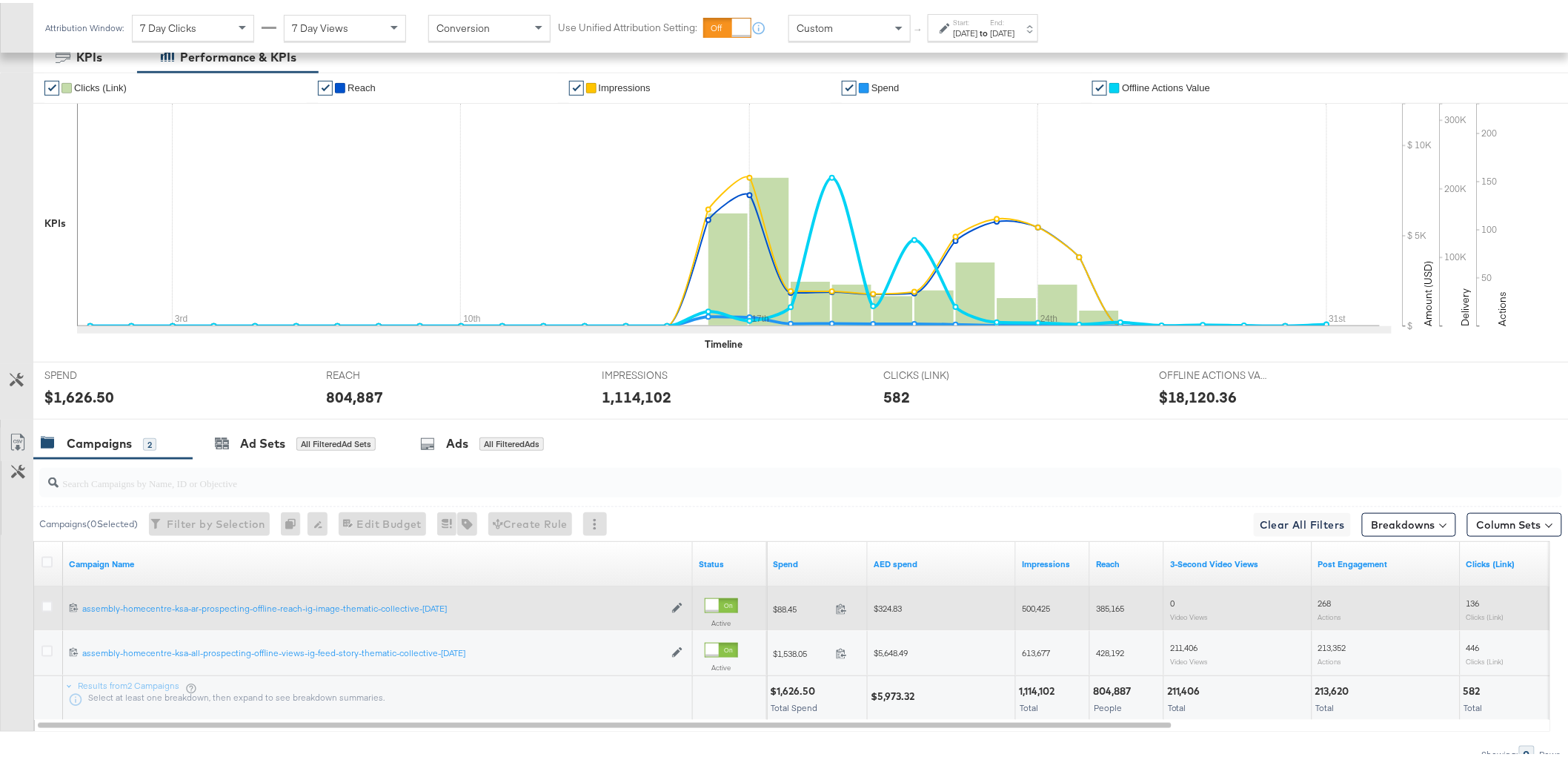
scroll to position [394, 0]
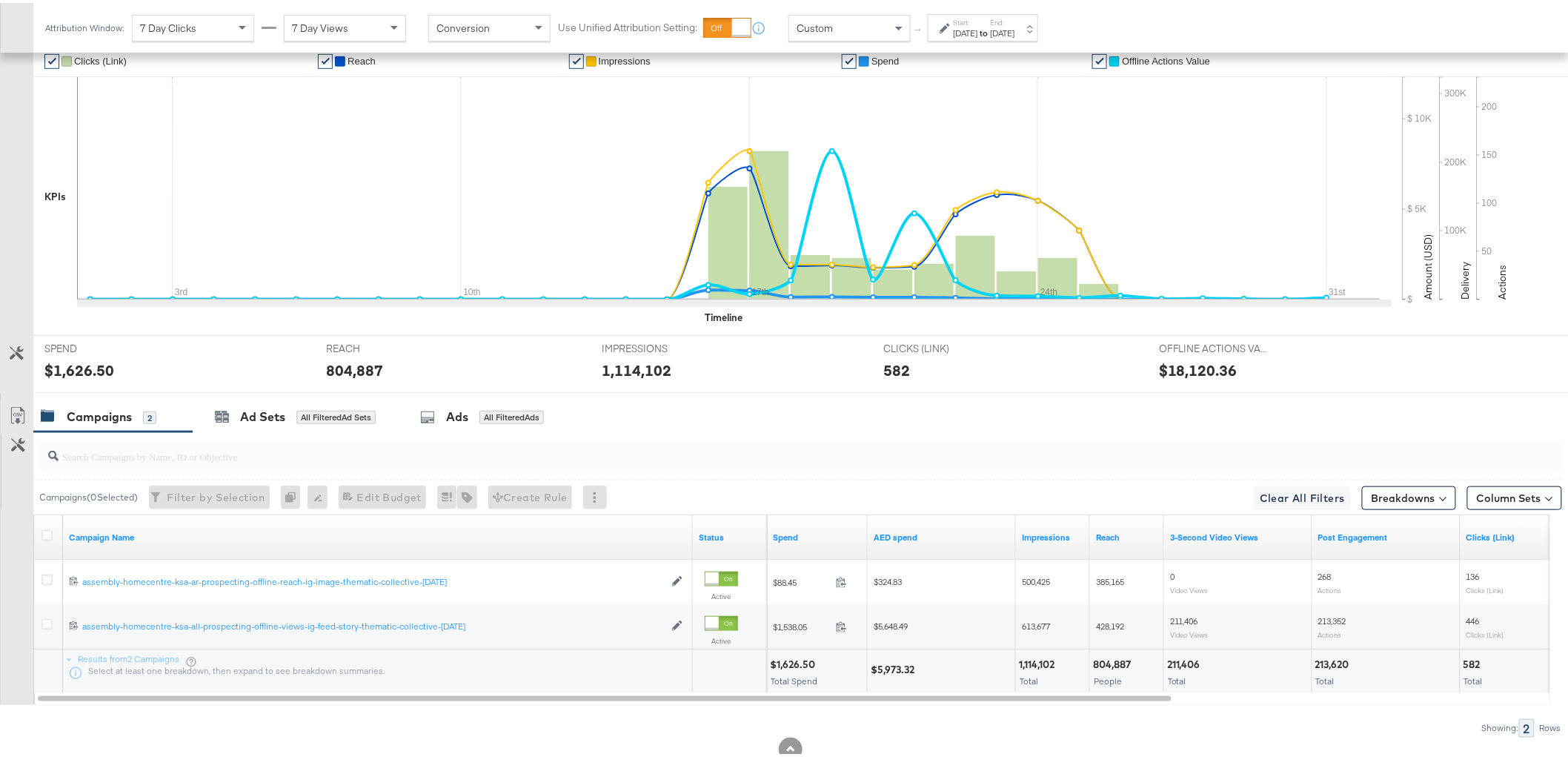
click at [908, 662] on div "$5,973.32" at bounding box center [894, 666] width 48 height 14
copy div "5,973.32"
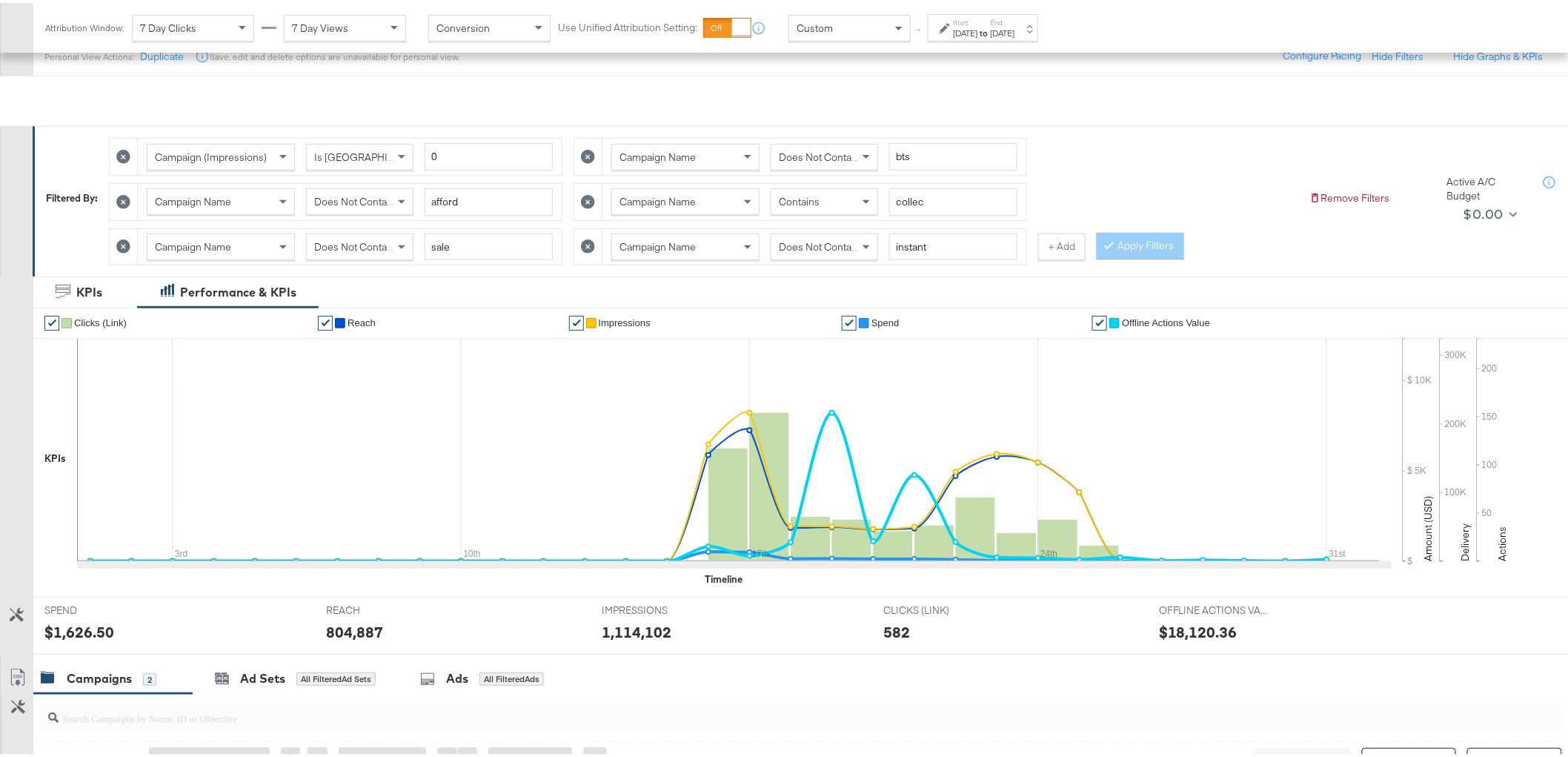
scroll to position [0, 0]
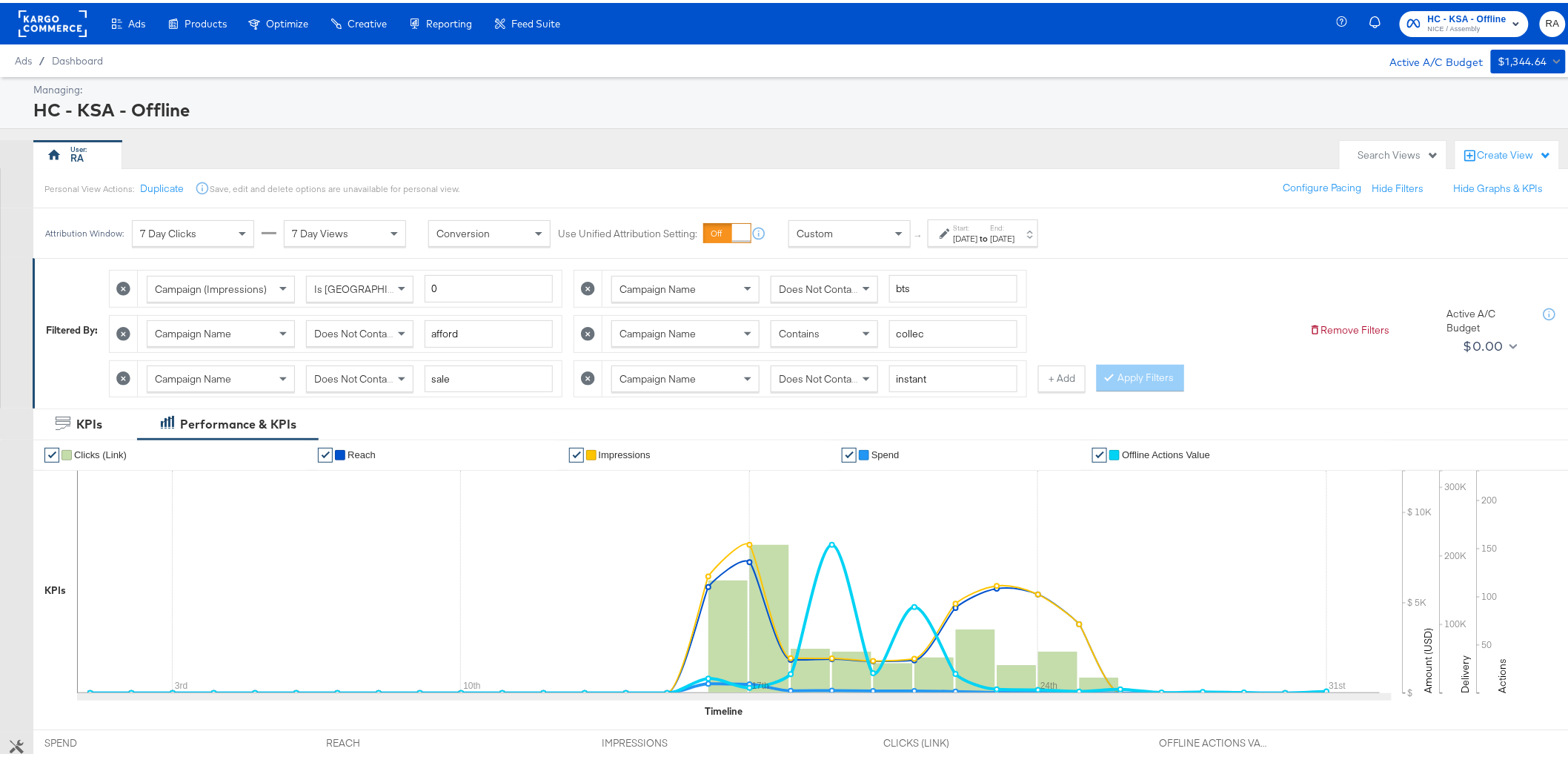
click at [589, 290] on icon at bounding box center [588, 286] width 14 height 14
type input "afford"
type input "collec"
type input "sale"
type input "instant"
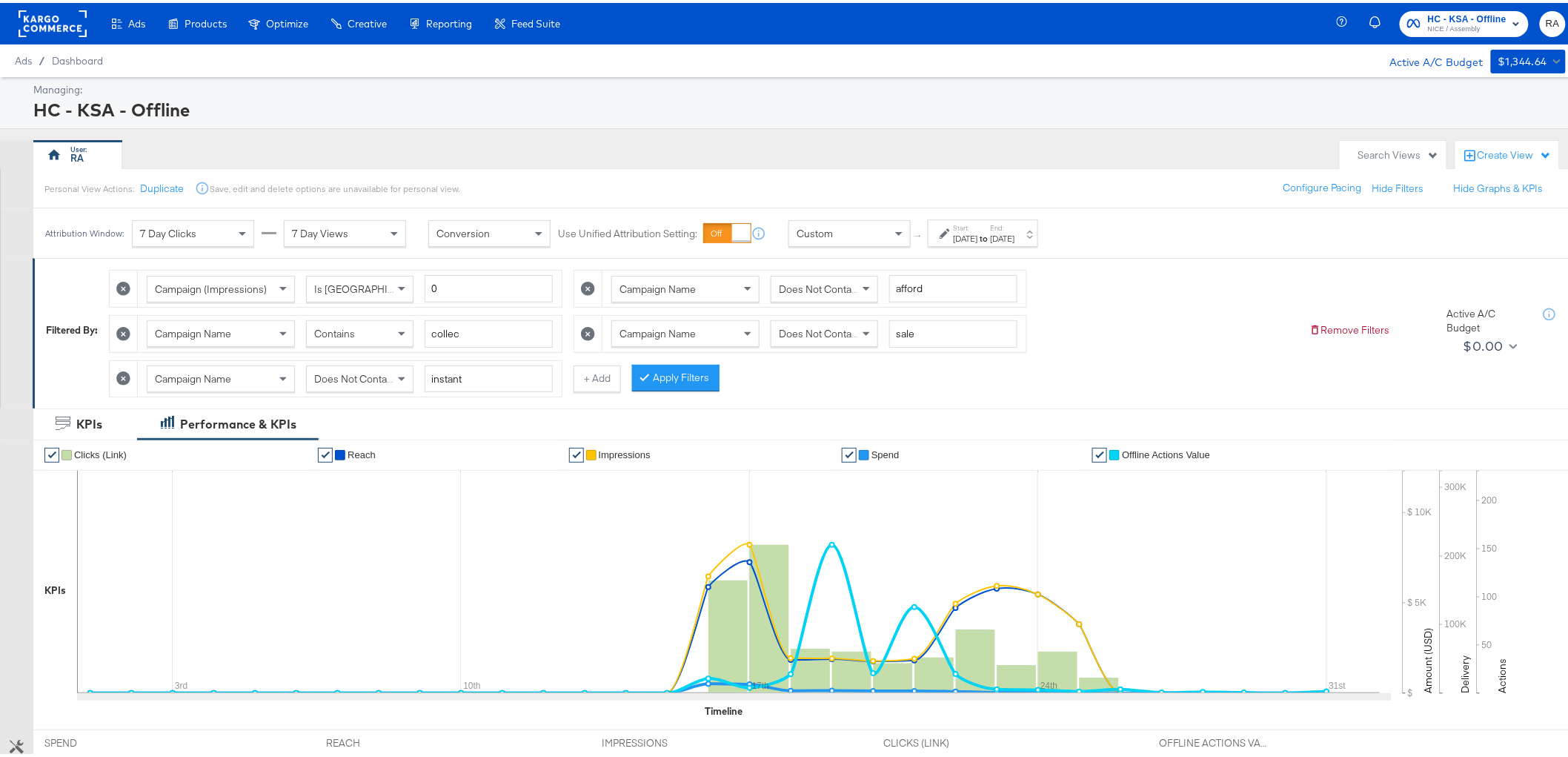
click at [589, 290] on icon at bounding box center [588, 286] width 14 height 14
type input "collec"
type input "sale"
type input "instant"
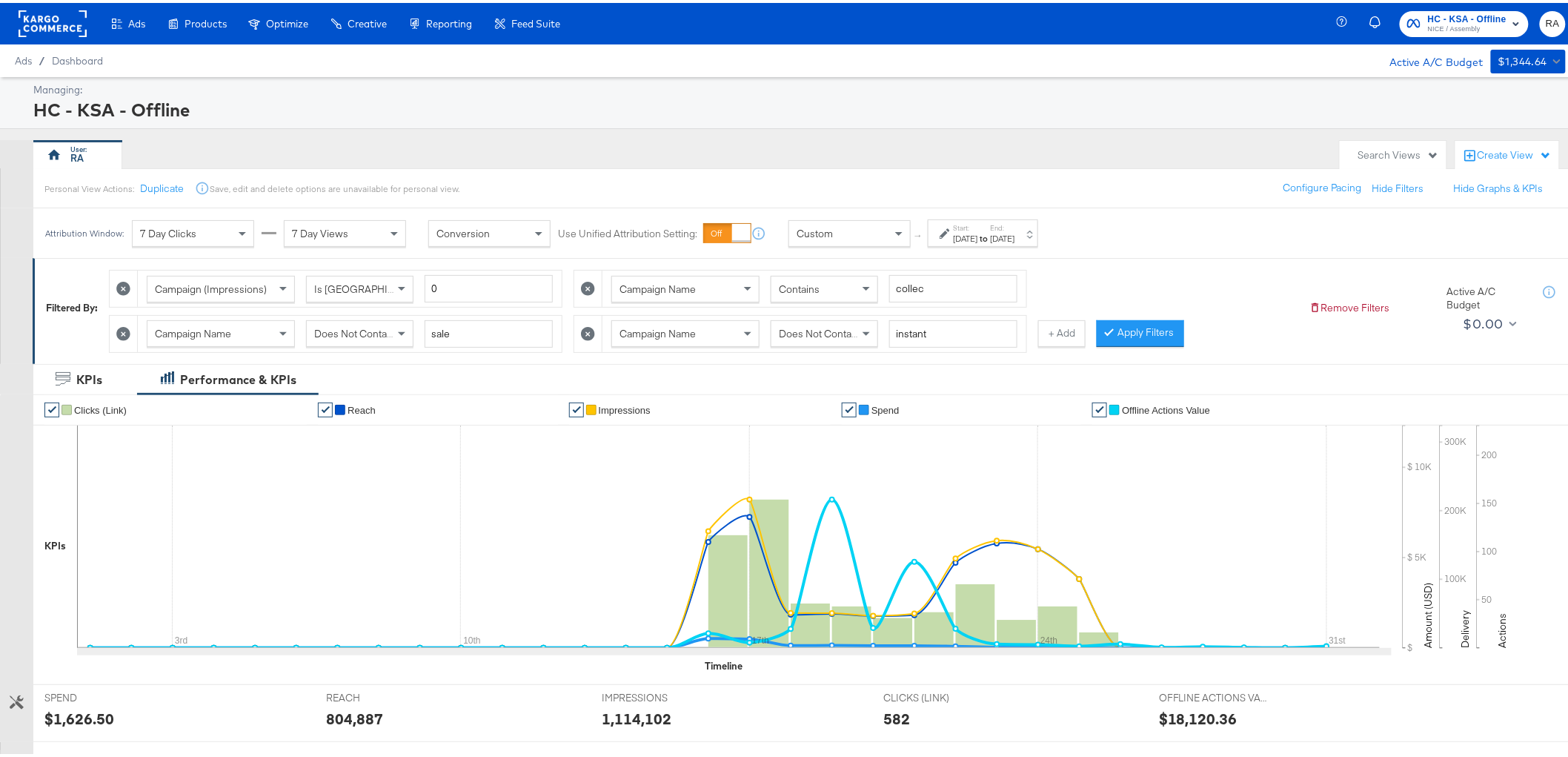
click at [589, 290] on icon at bounding box center [588, 286] width 14 height 14
type input "sale"
type input "instant"
click at [589, 290] on icon at bounding box center [588, 286] width 14 height 14
type input "instant"
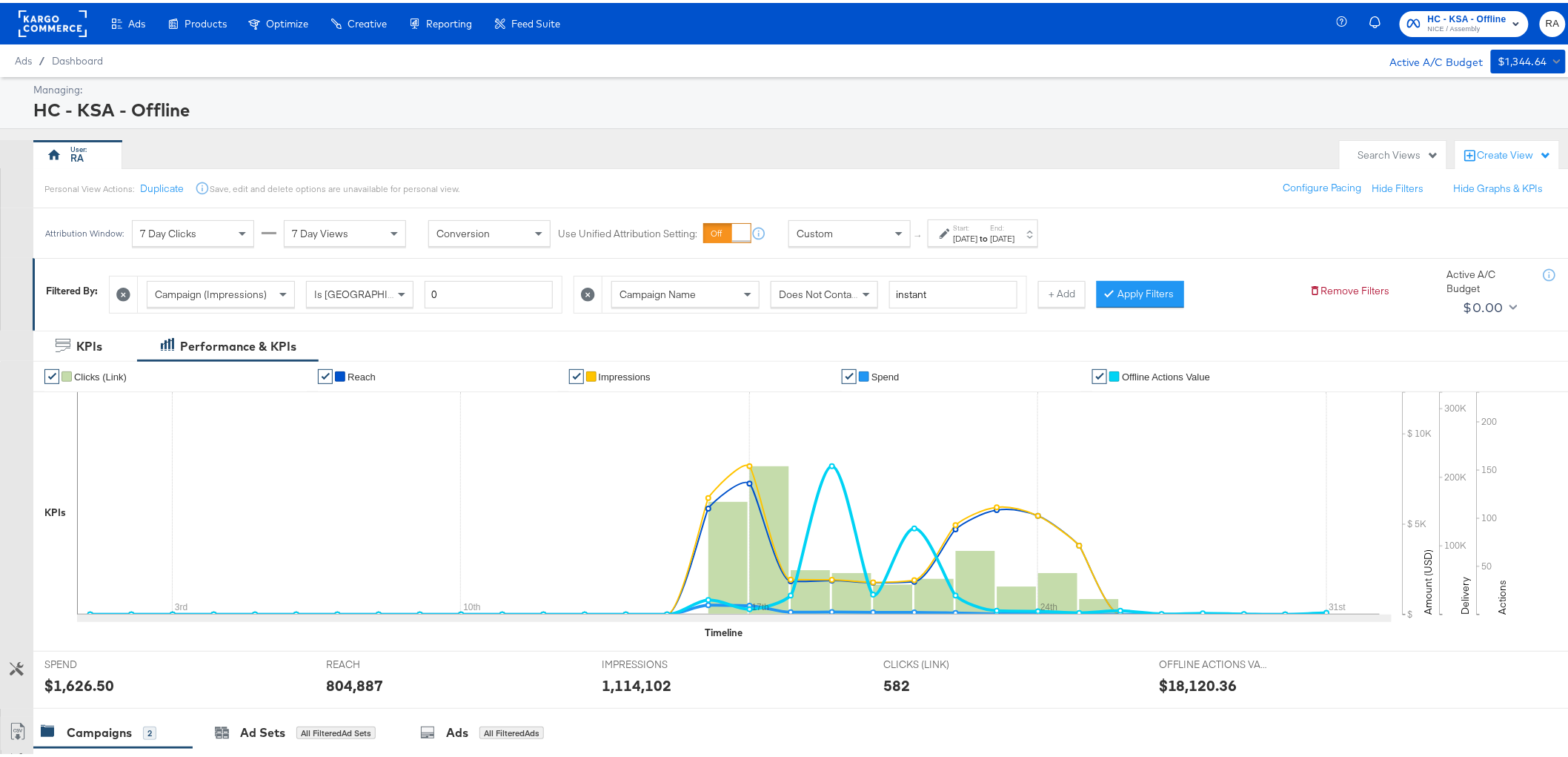
click at [589, 290] on icon at bounding box center [588, 291] width 14 height 14
click at [696, 290] on button "Apply Filters" at bounding box center [675, 291] width 87 height 27
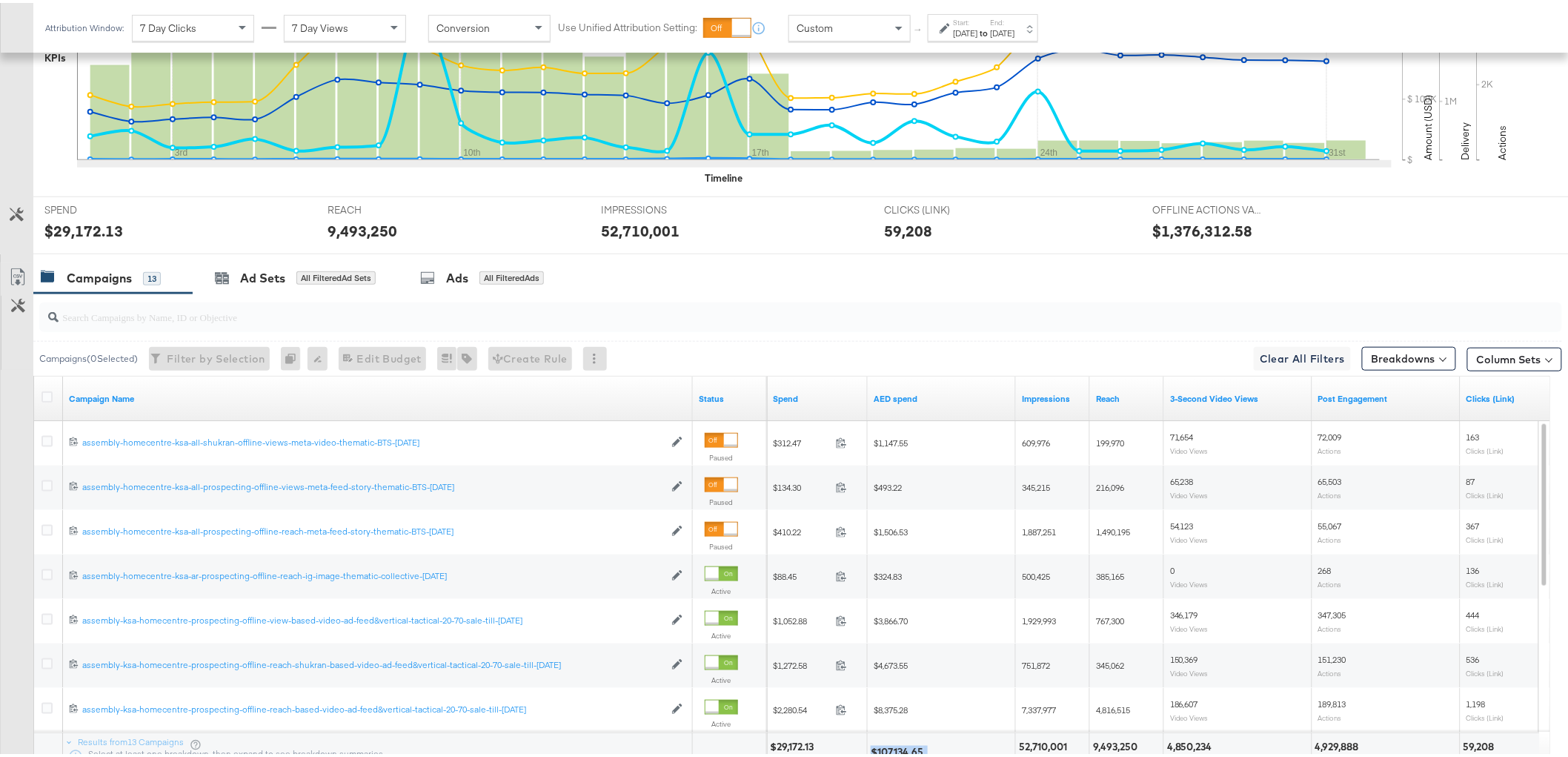
scroll to position [581, 0]
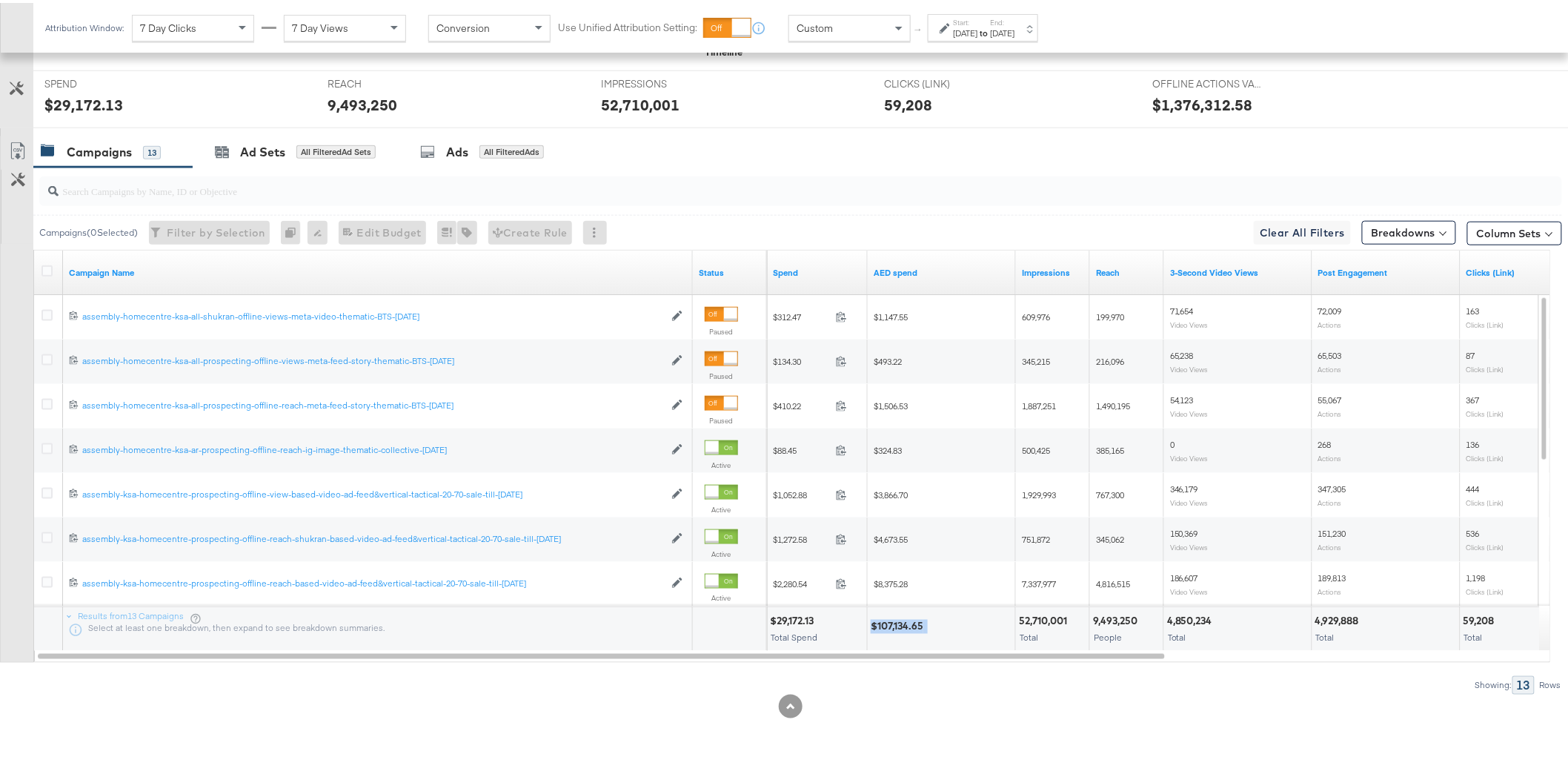
click at [887, 626] on div "$107,134.65" at bounding box center [899, 623] width 57 height 14
click at [888, 626] on div "$107,134.65" at bounding box center [899, 623] width 57 height 14
click at [905, 623] on div "$107,134.65" at bounding box center [899, 623] width 57 height 14
